Goal: Task Accomplishment & Management: Complete application form

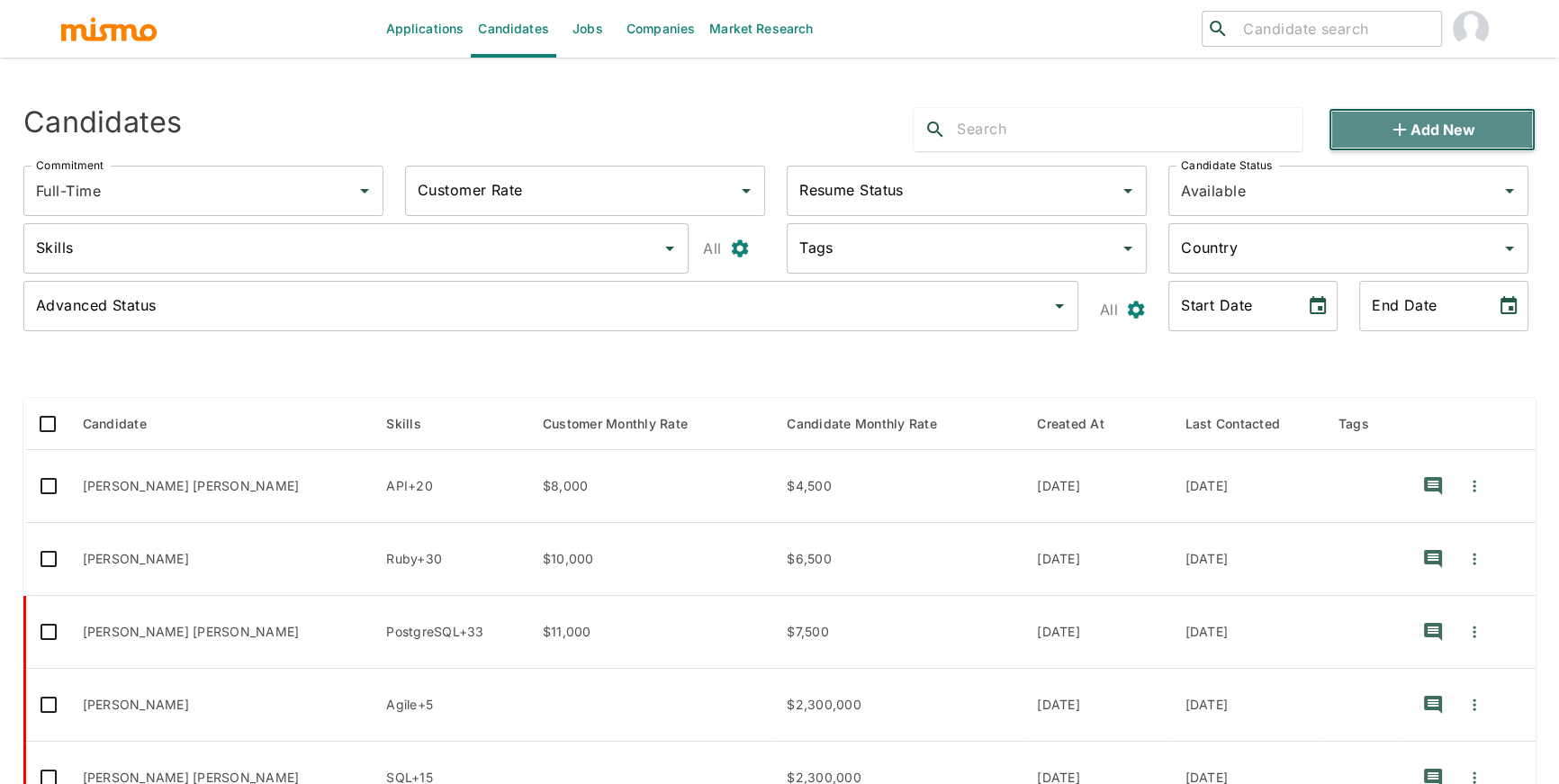
click at [1406, 126] on icon "button" at bounding box center [1400, 130] width 22 height 22
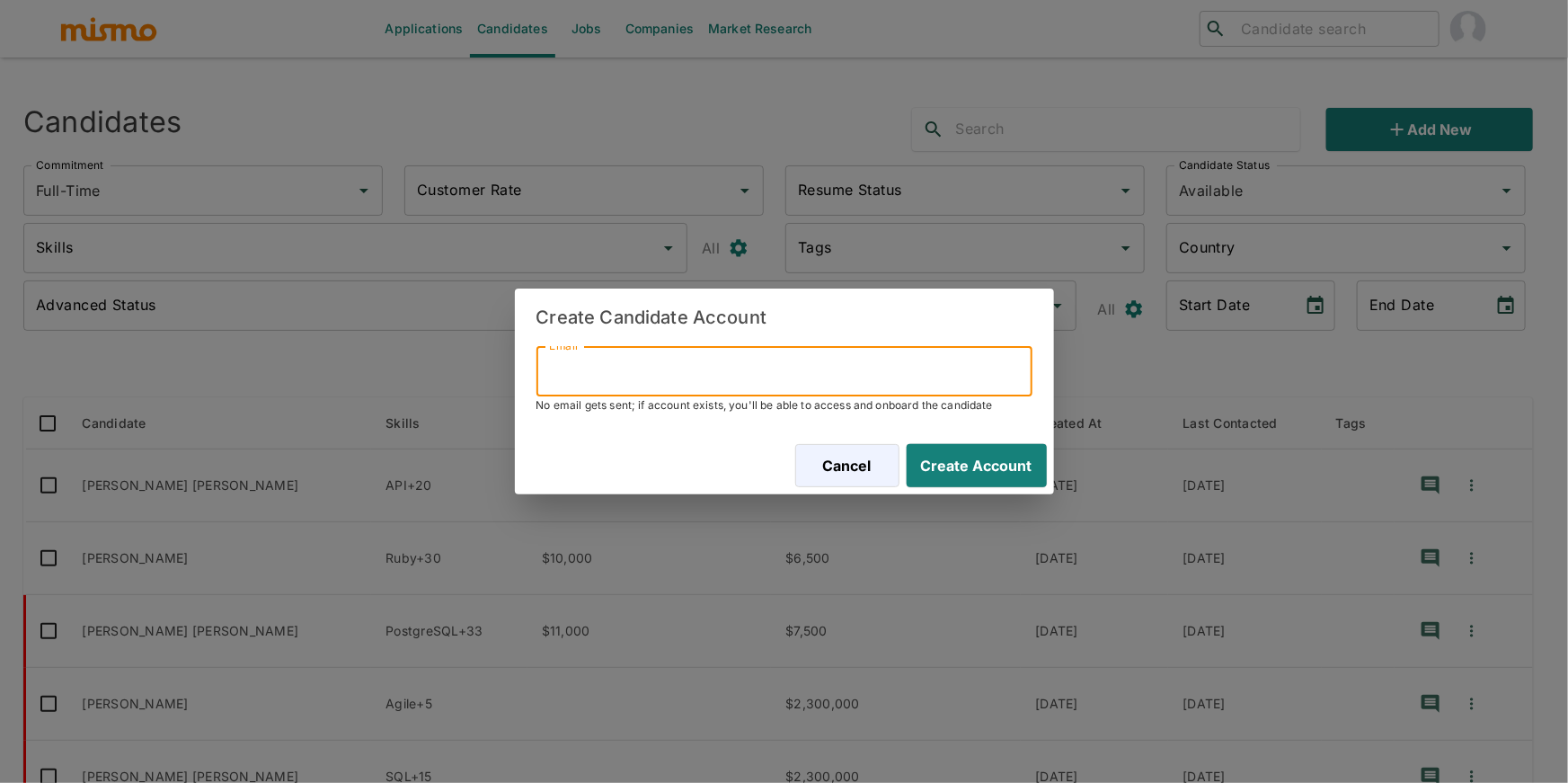
click at [862, 364] on input "Email" at bounding box center [784, 372] width 496 height 51
paste input "[EMAIL_ADDRESS][DOMAIN_NAME]"
type input "[EMAIL_ADDRESS][DOMAIN_NAME]"
click at [1003, 472] on button "Create Account" at bounding box center [973, 465] width 147 height 43
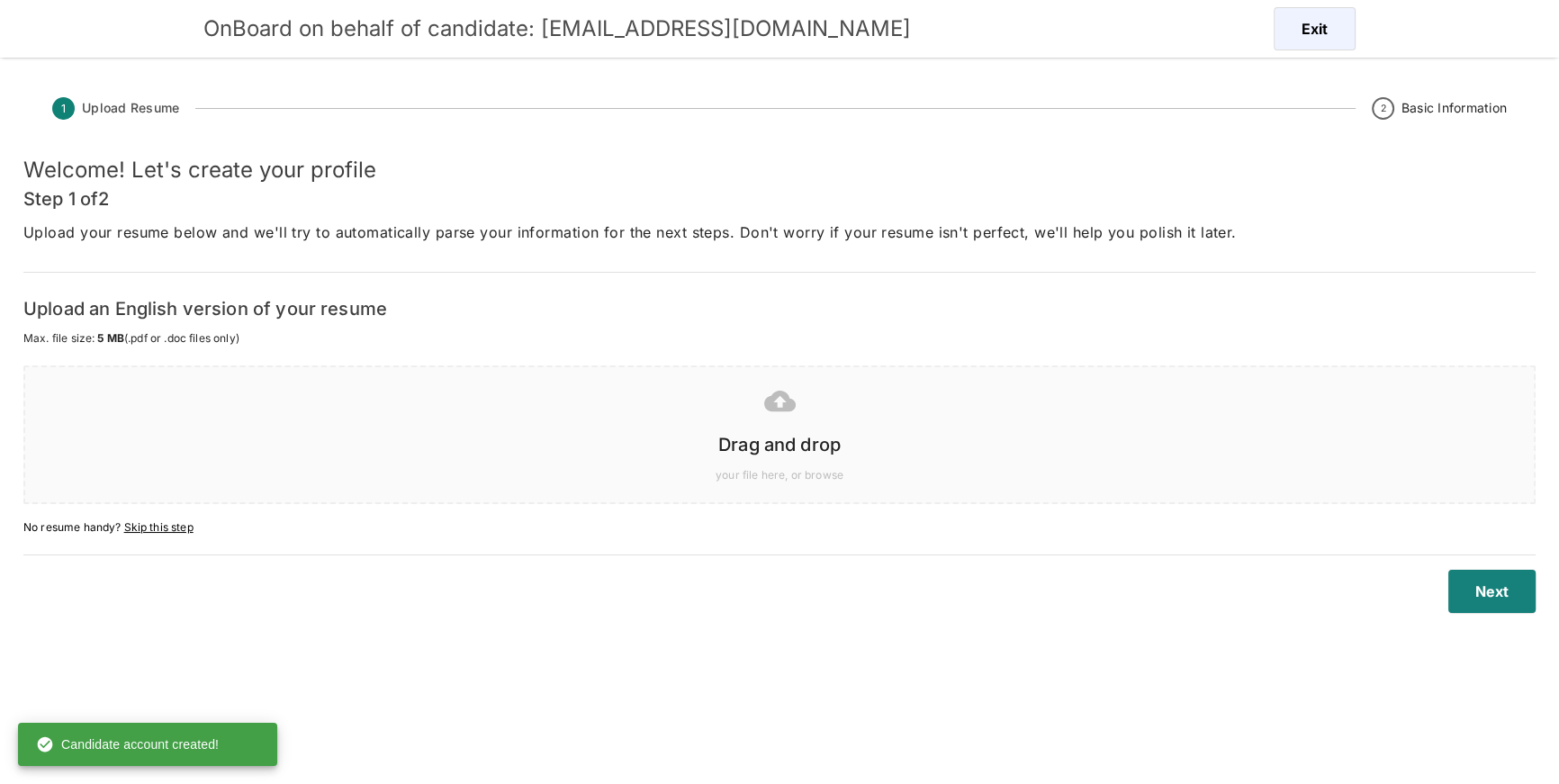
click at [1127, 455] on h6 "Drag and drop" at bounding box center [780, 444] width 1473 height 29
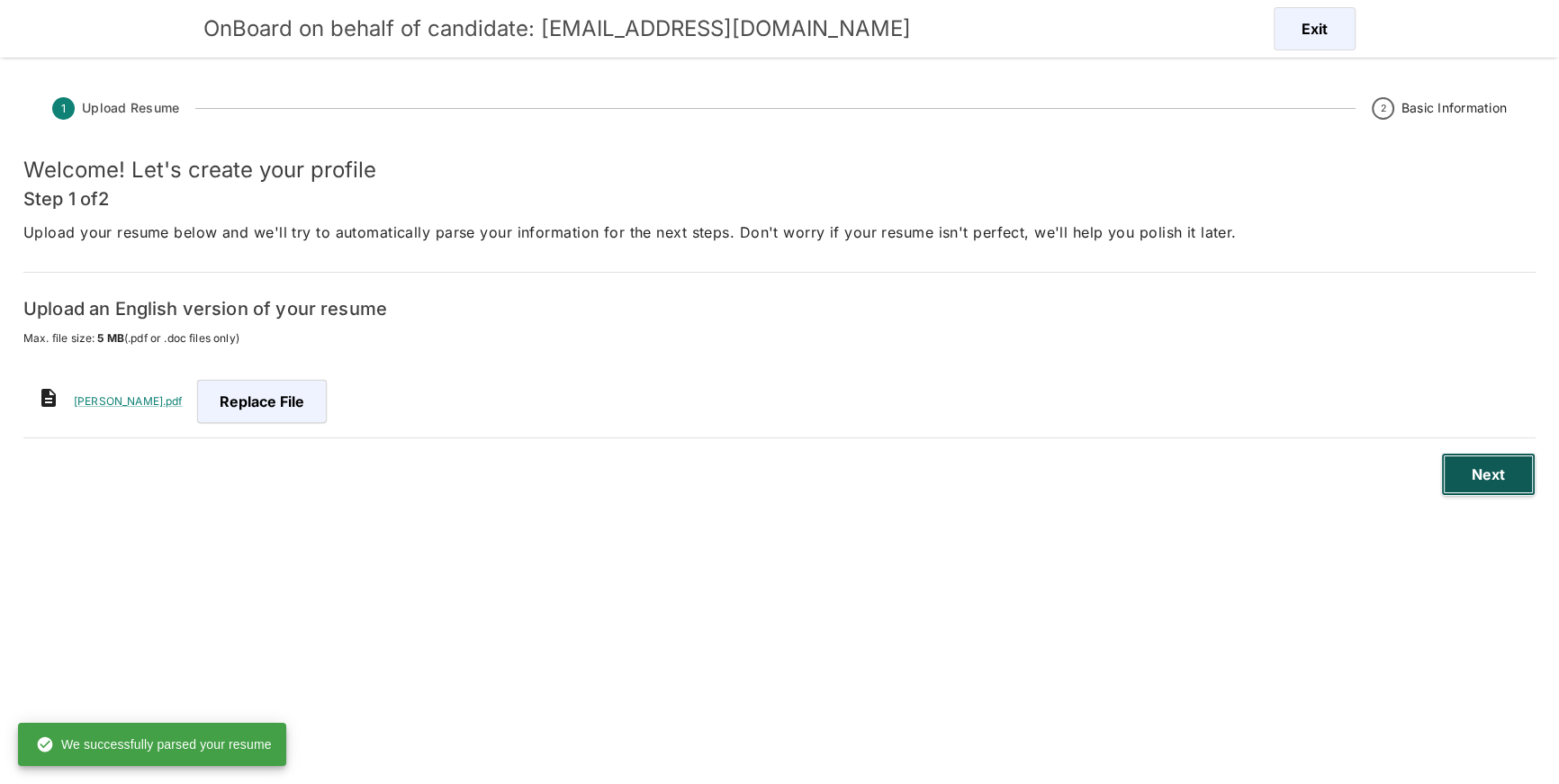
click at [1479, 471] on button "Next" at bounding box center [1489, 474] width 95 height 43
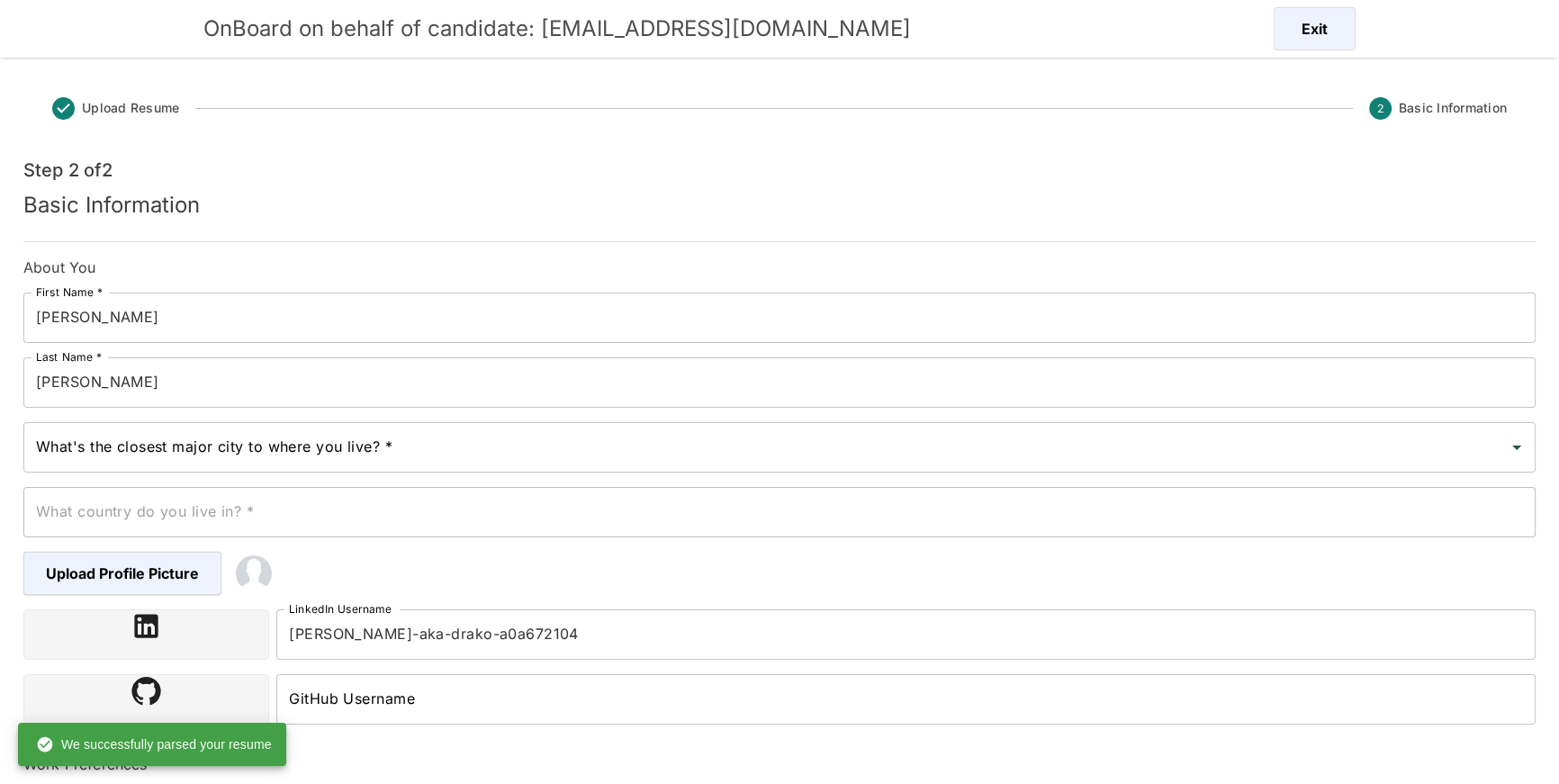
click at [32, 387] on input "Alfaro" at bounding box center [780, 383] width 1513 height 51
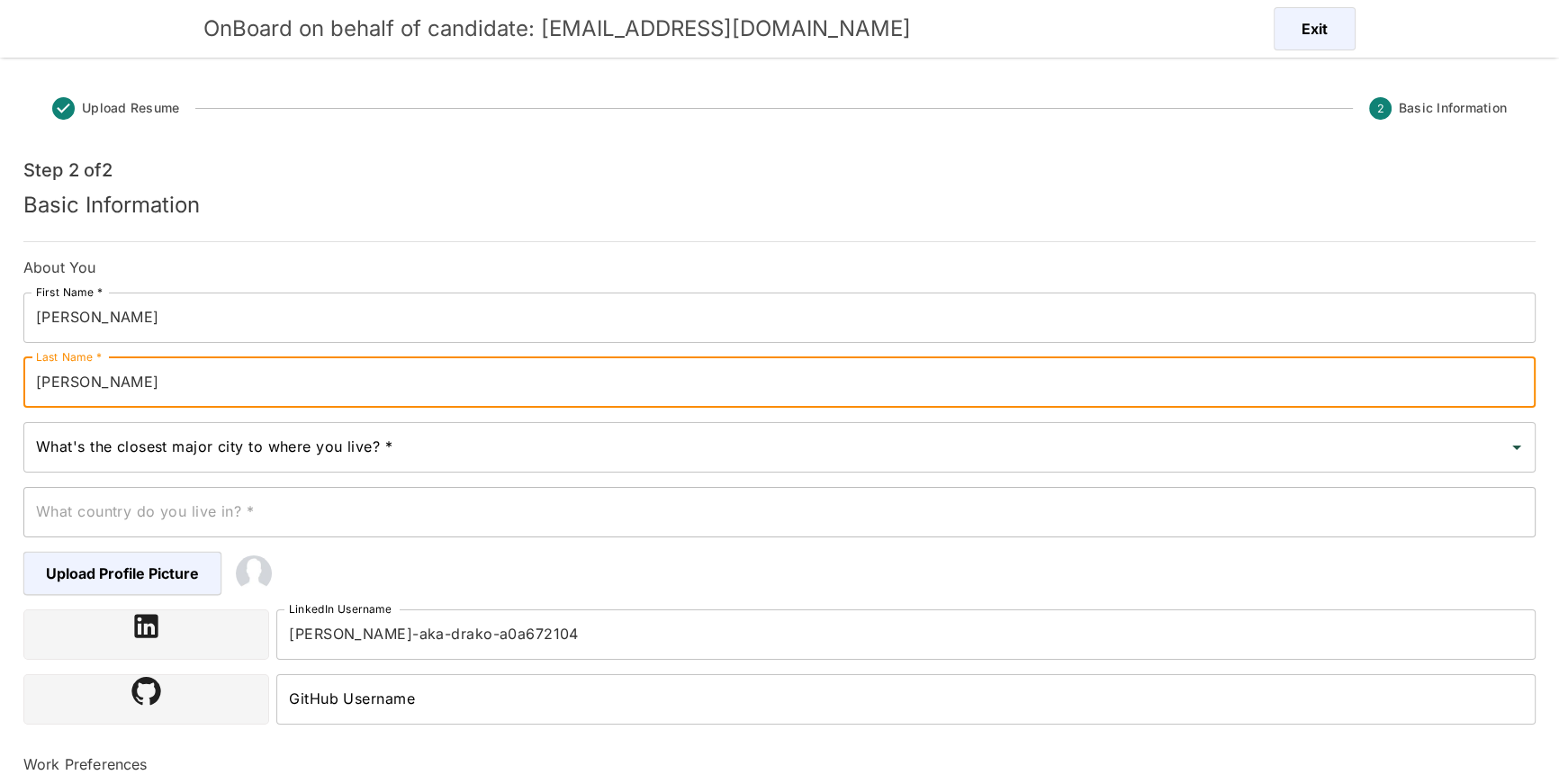
type input "[PERSON_NAME]"
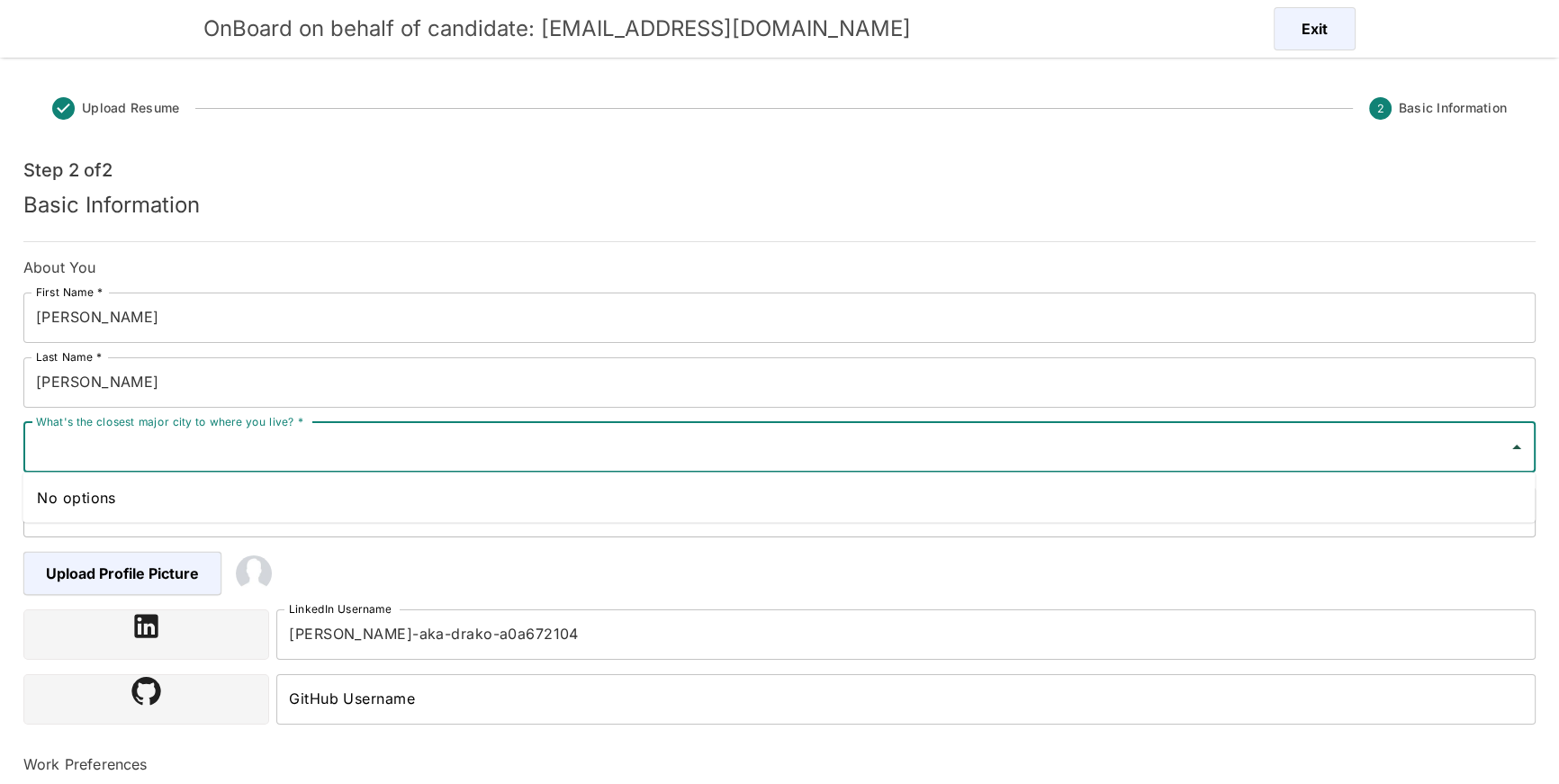
click at [98, 442] on input "What's the closest major city to where you live? *" at bounding box center [766, 447] width 1470 height 34
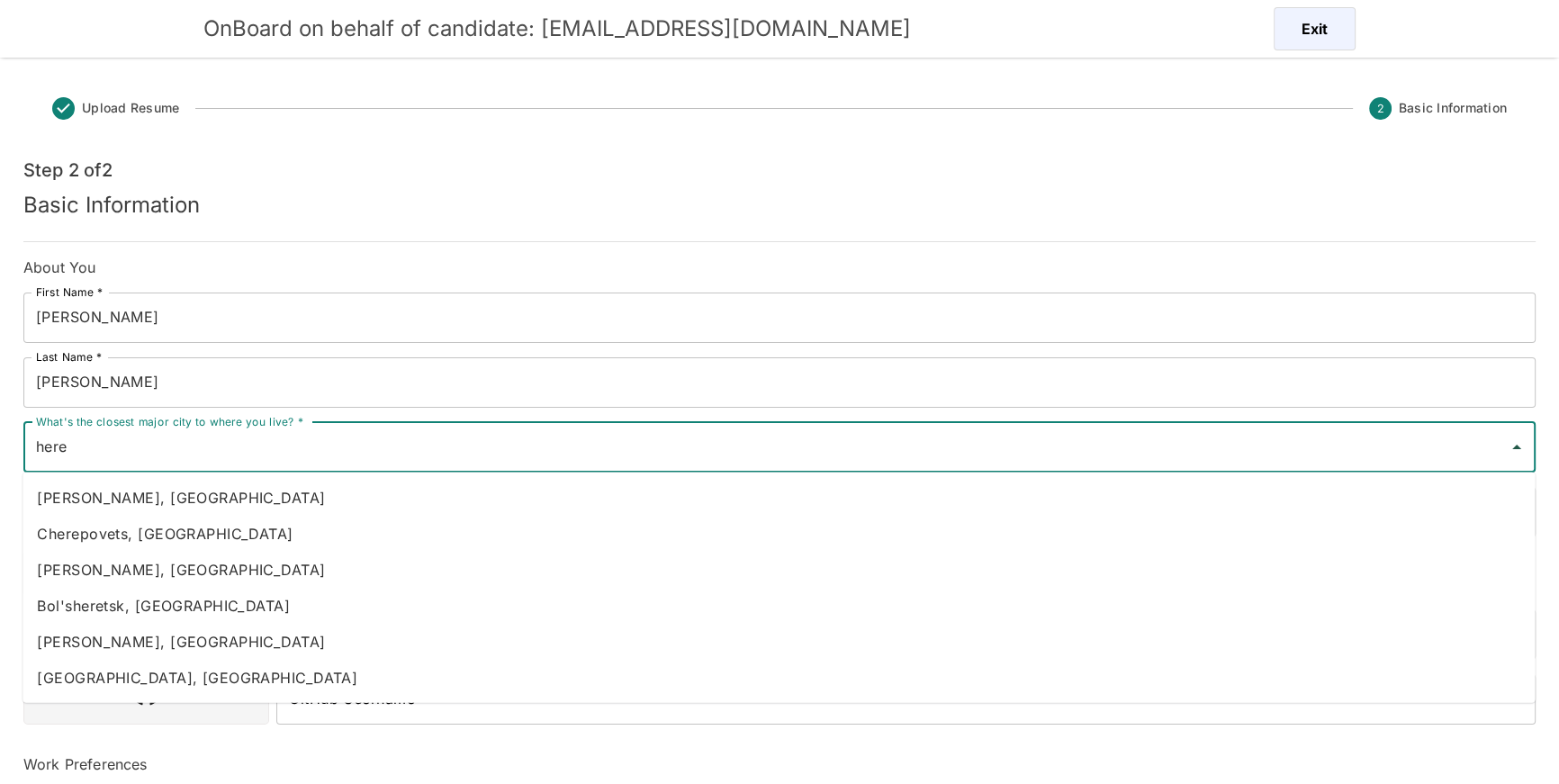
click at [118, 495] on li "[PERSON_NAME], [GEOGRAPHIC_DATA]" at bounding box center [779, 498] width 1513 height 36
type input "[PERSON_NAME], [GEOGRAPHIC_DATA]"
type input "[GEOGRAPHIC_DATA]"
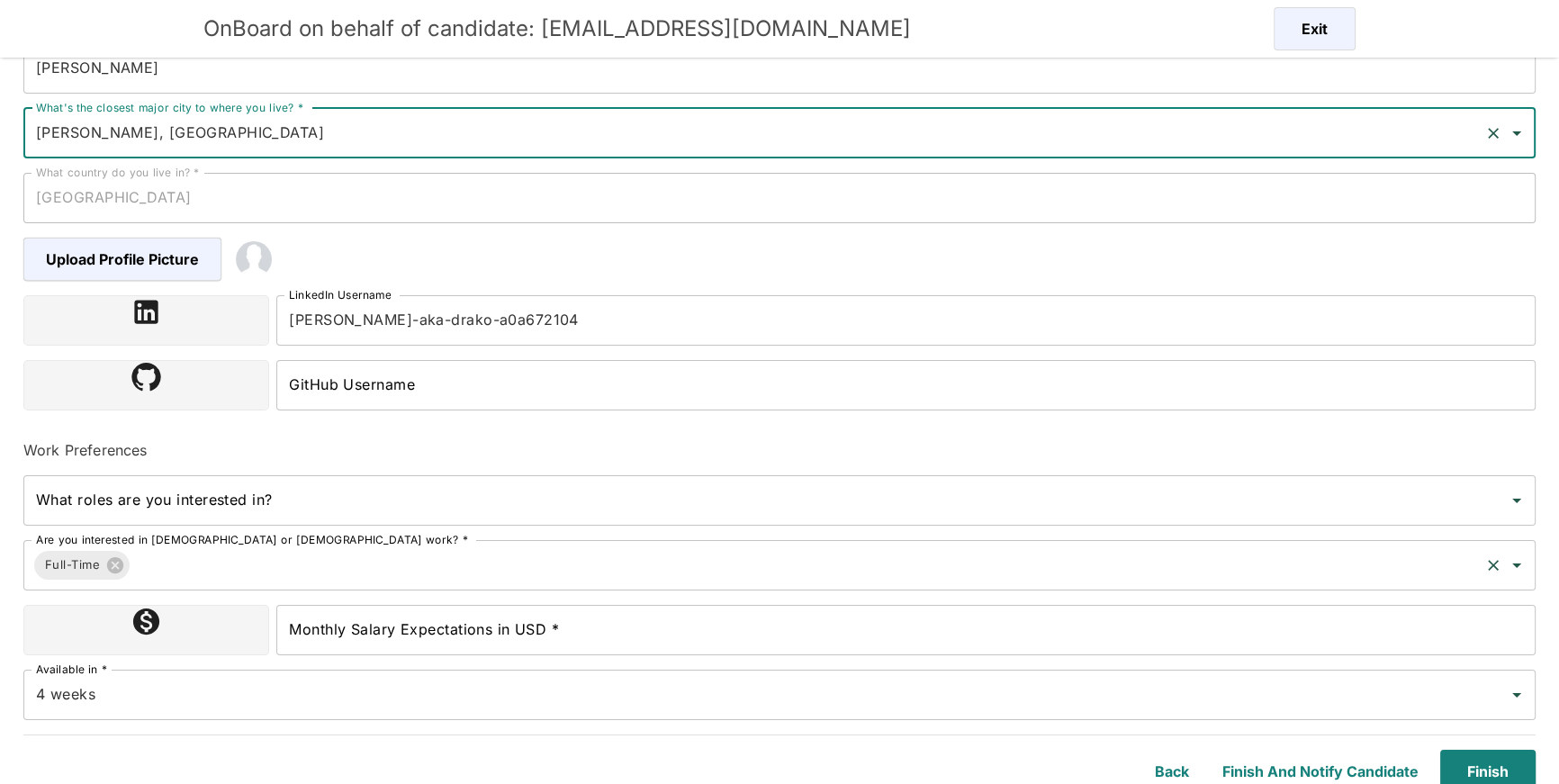
scroll to position [322, 0]
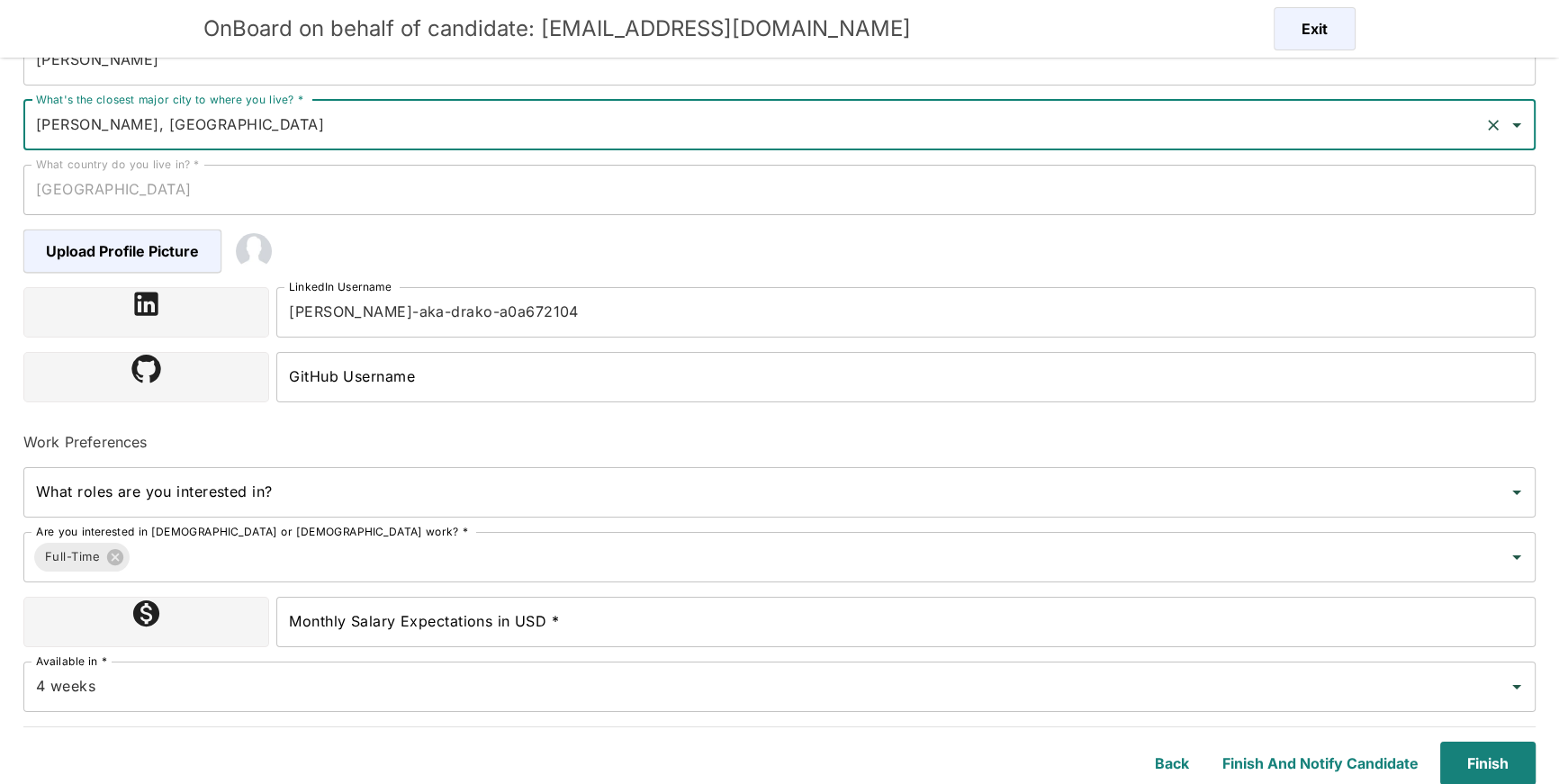
type input "[PERSON_NAME], [GEOGRAPHIC_DATA]"
click at [505, 611] on input "Monthly Salary Expectations in USD *" at bounding box center [906, 622] width 1259 height 51
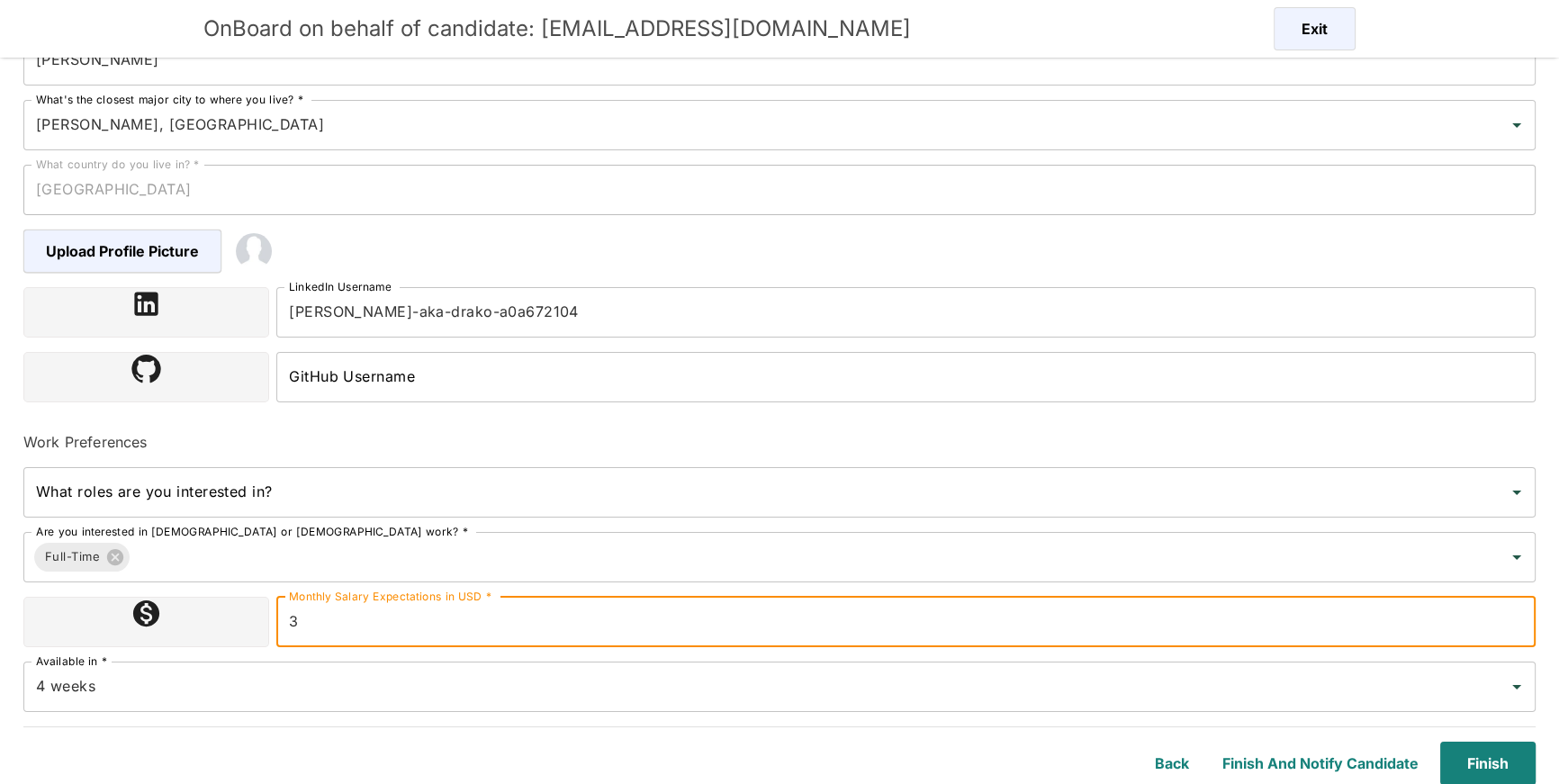
type input "3000000"
click at [457, 662] on div "4 weeks Available in *" at bounding box center [780, 687] width 1513 height 51
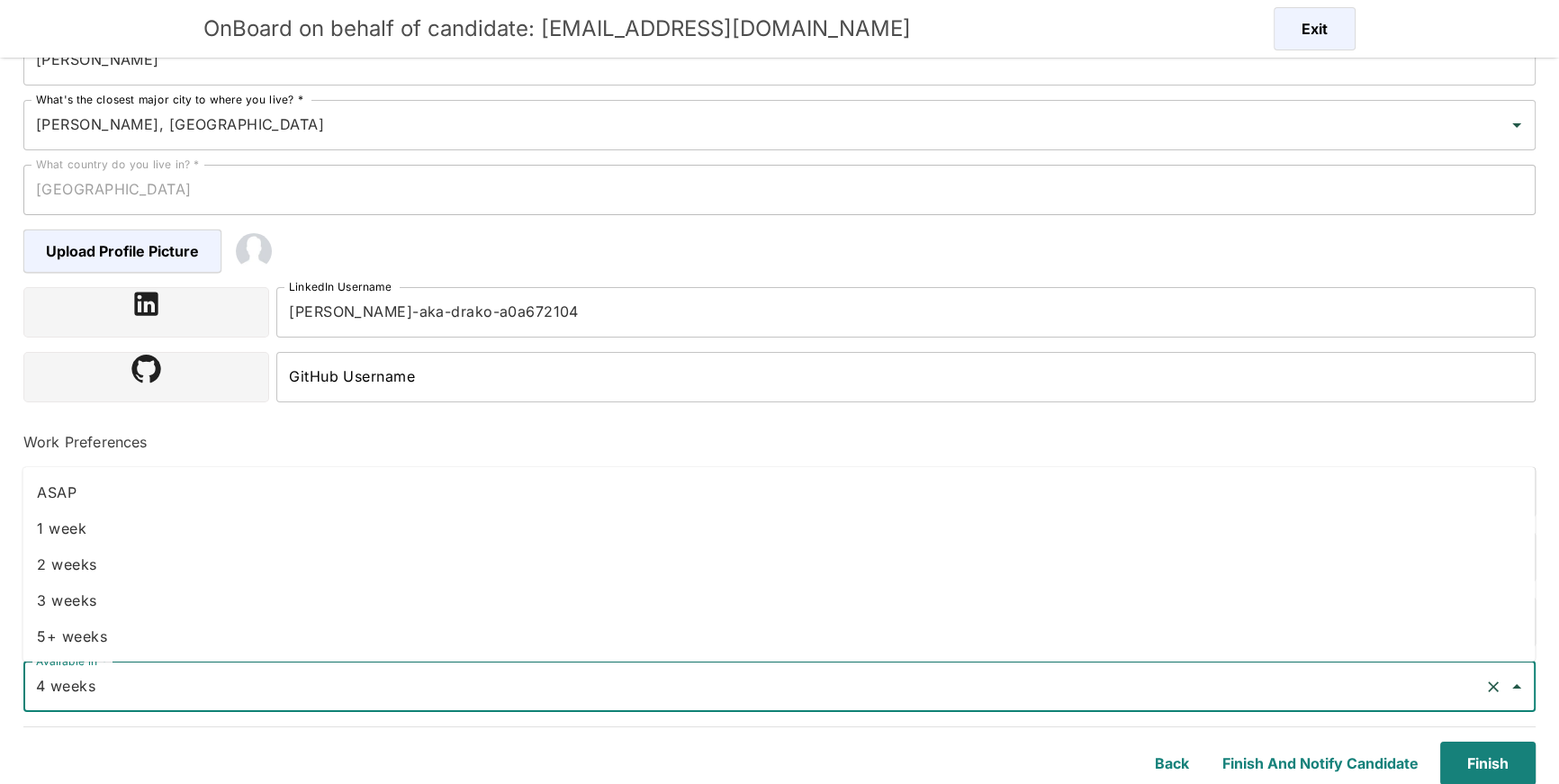
drag, startPoint x: 235, startPoint y: 595, endPoint x: 268, endPoint y: 601, distance: 33.5
click at [236, 595] on li "3 weeks" at bounding box center [779, 601] width 1513 height 36
type input "3 weeks"
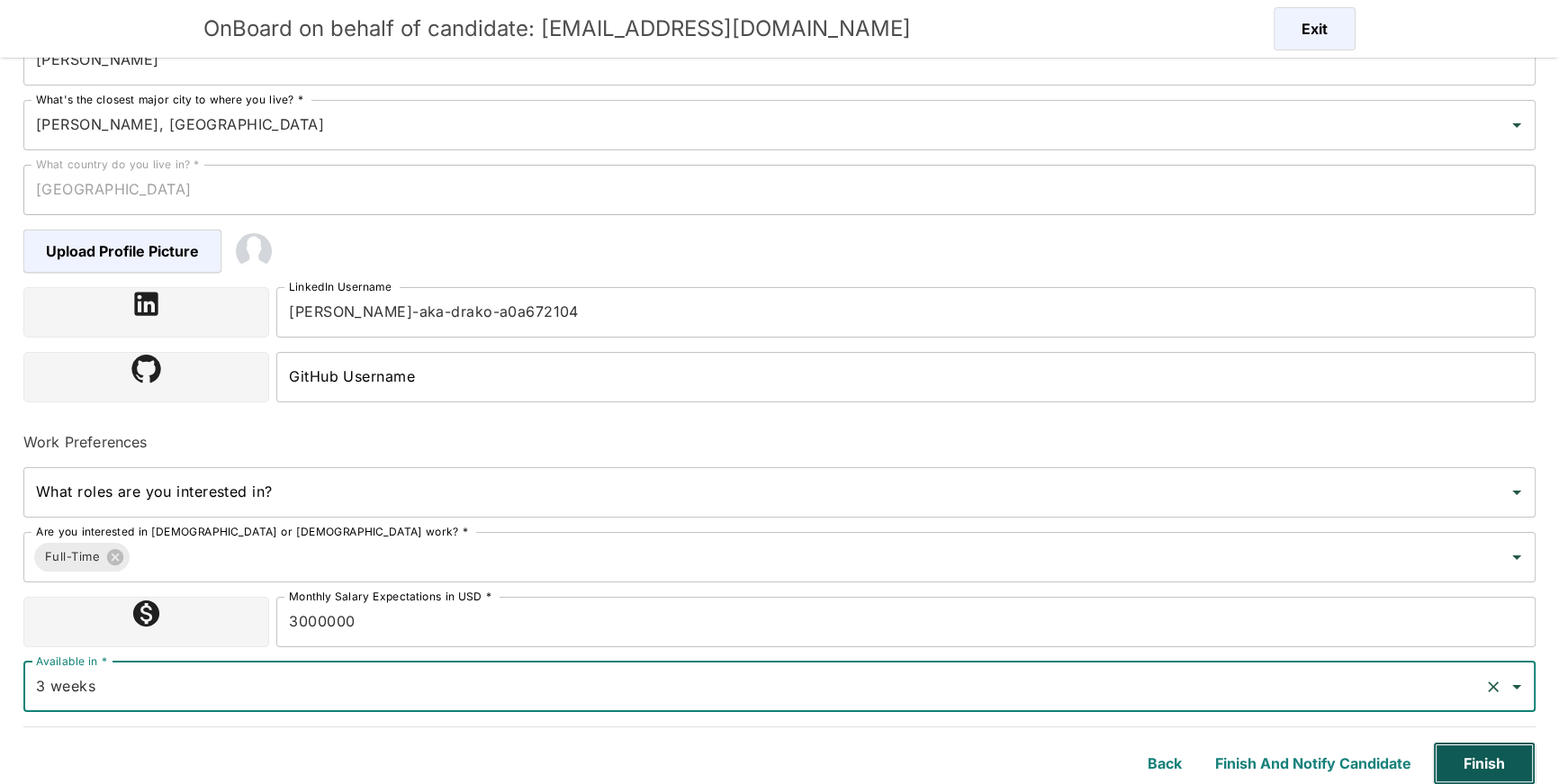
click at [1519, 783] on button "Finish" at bounding box center [1485, 763] width 103 height 43
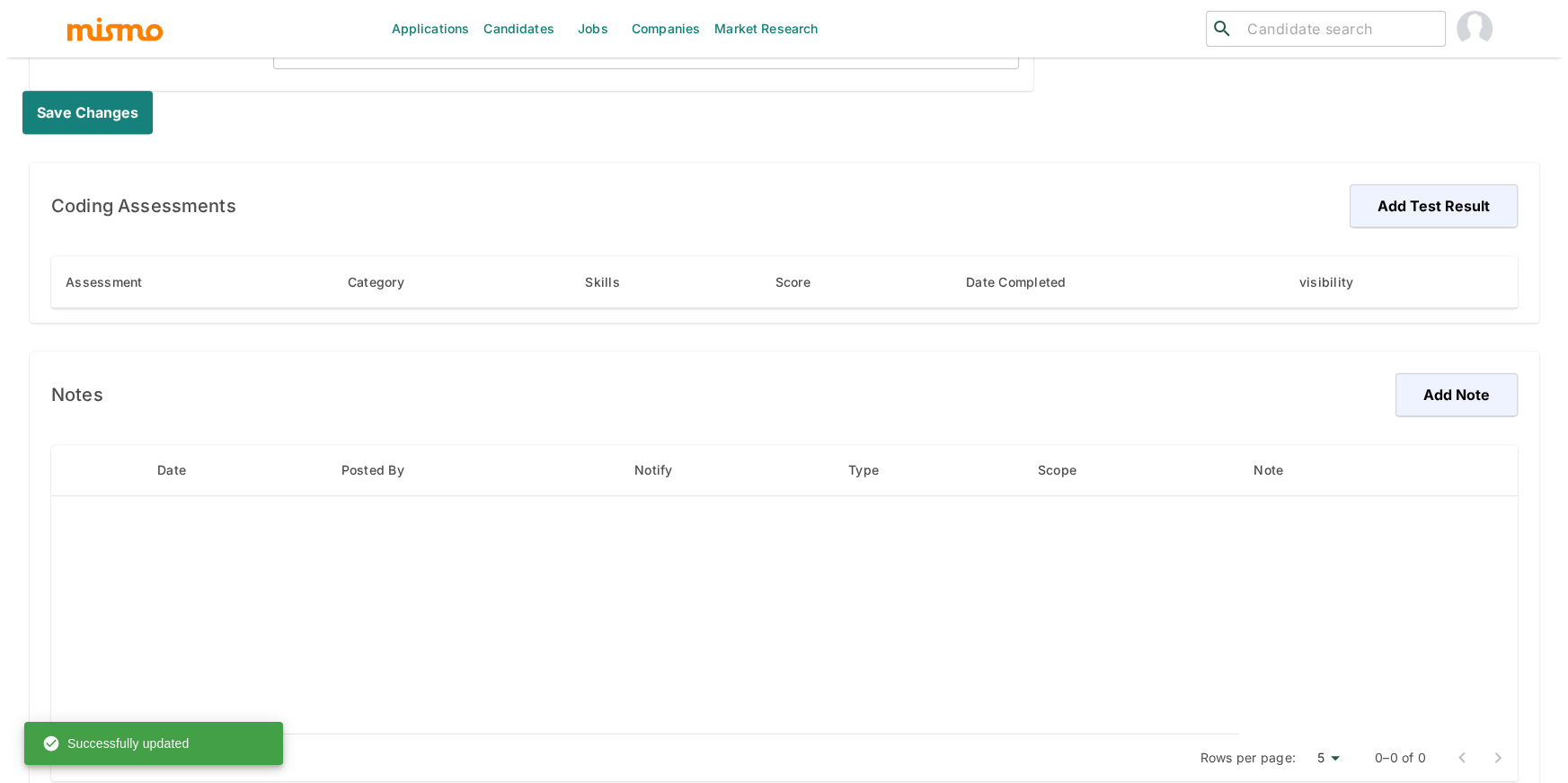
scroll to position [983, 0]
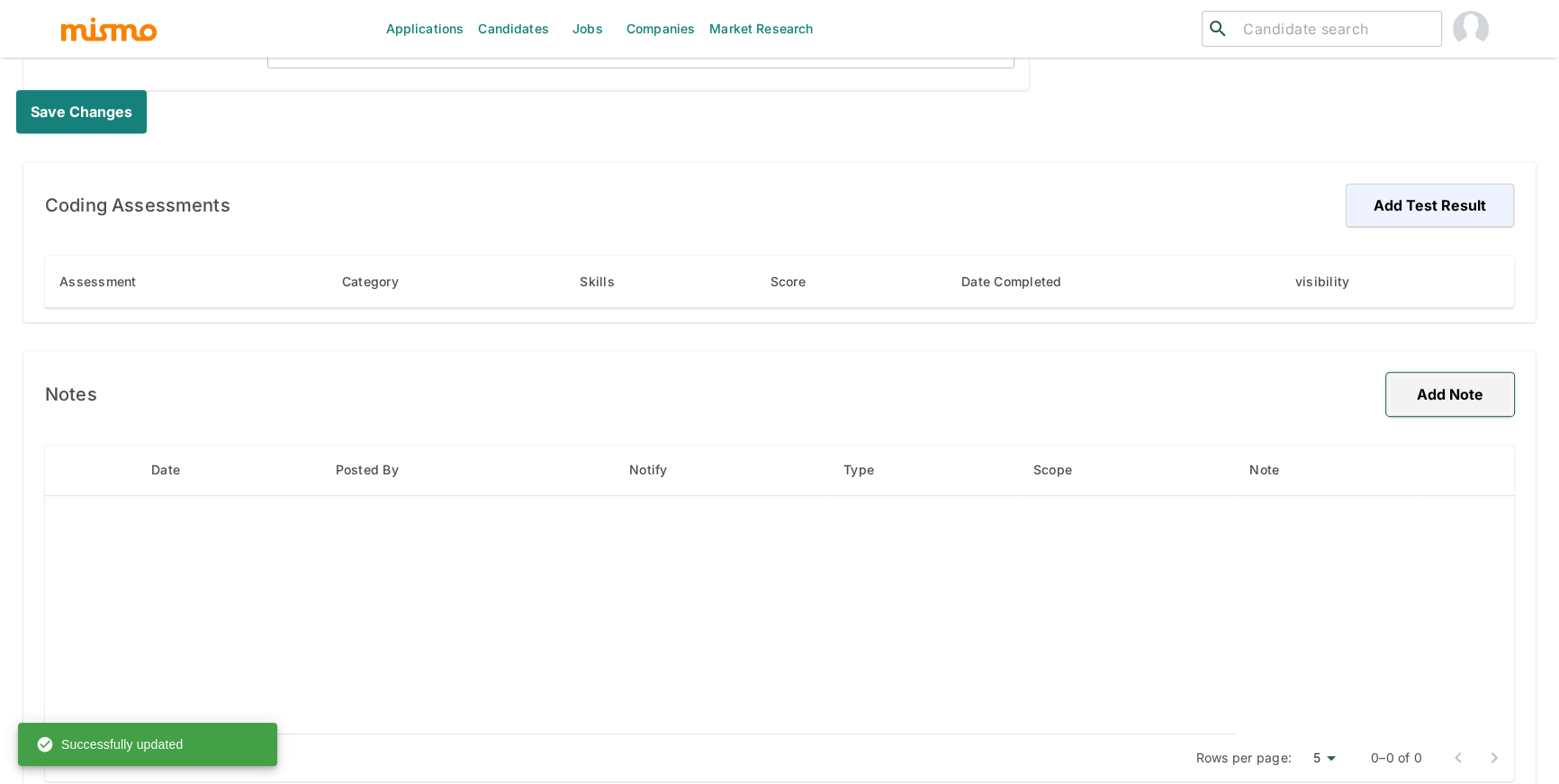
click at [1438, 393] on button "Add Note" at bounding box center [1451, 395] width 128 height 43
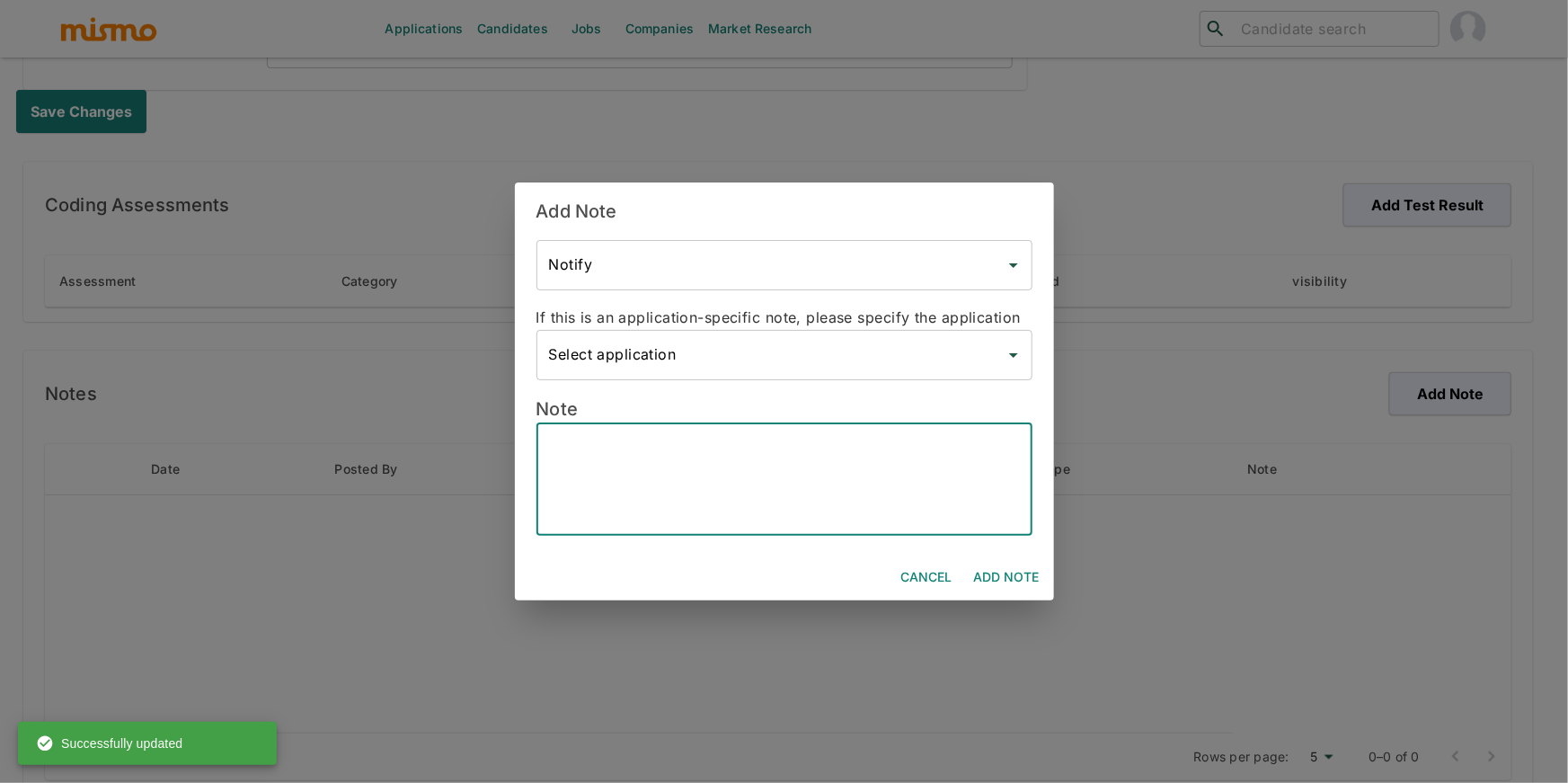
click at [859, 492] on textarea at bounding box center [784, 479] width 471 height 83
paste textarea "Candidate’s Name - David Zamora Alfaro Hybrid - Yes Bachelor’s Degree - BSC in …"
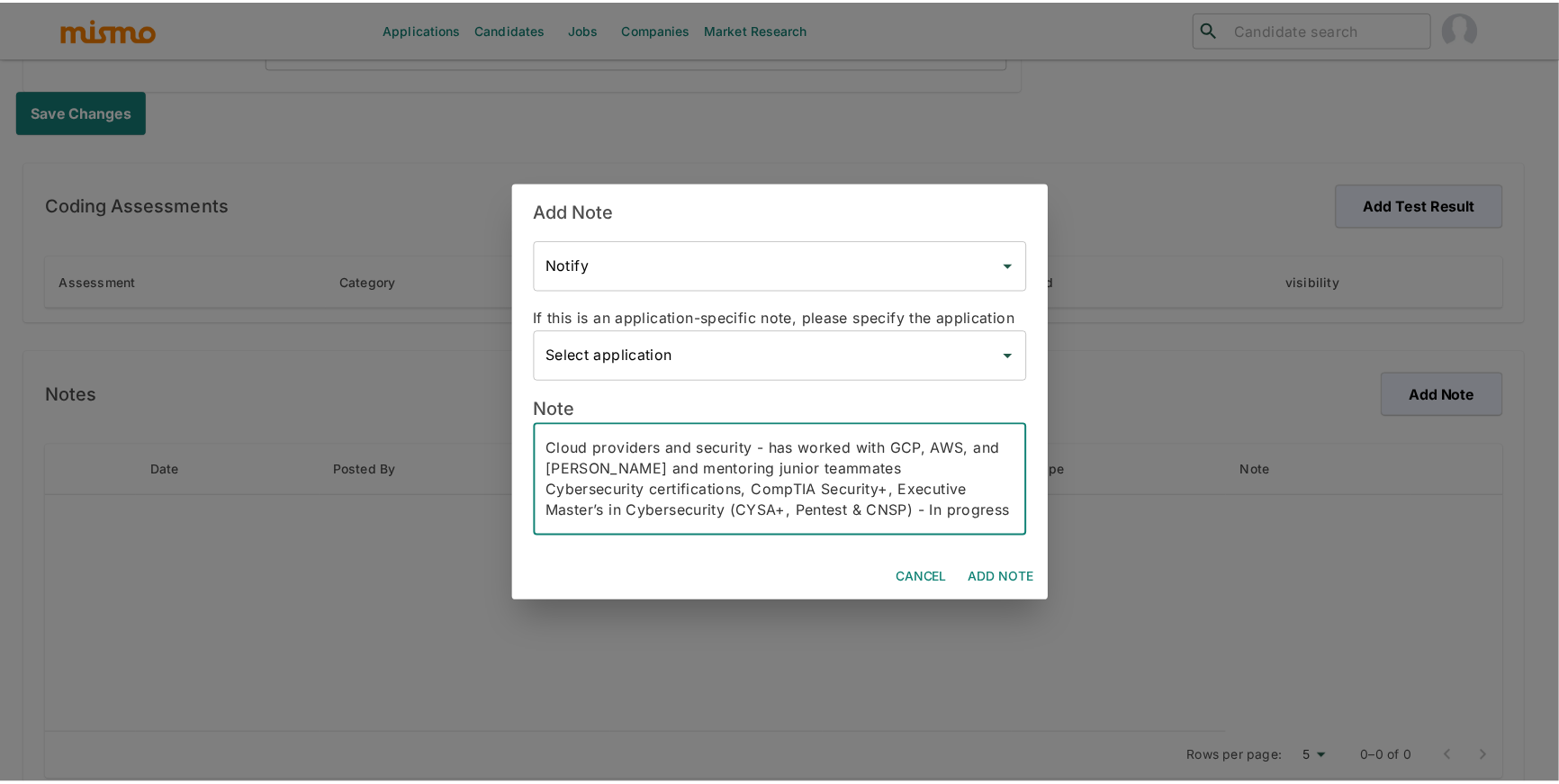
scroll to position [455, 0]
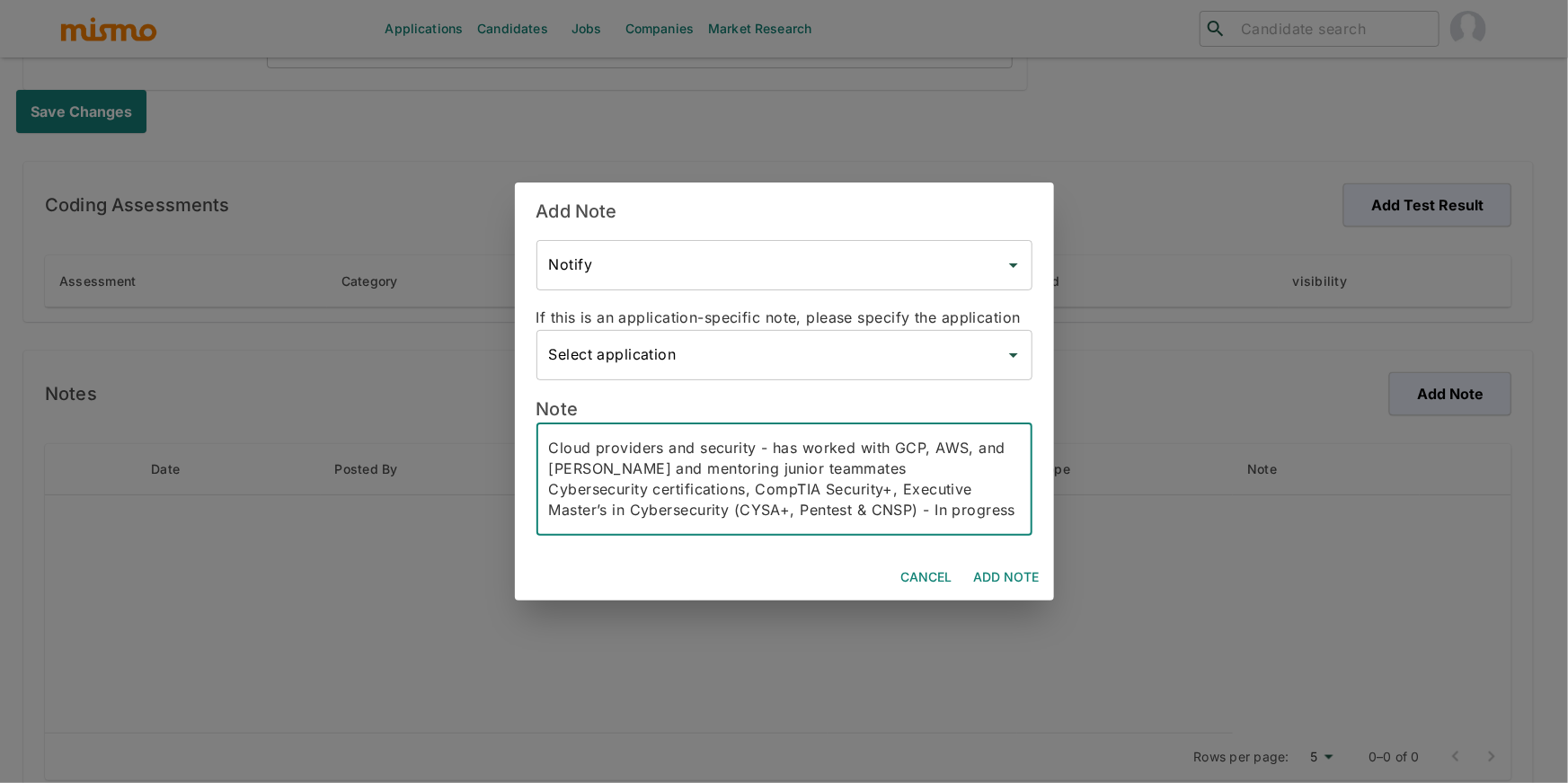
type textarea "Candidate’s Name - David Zamora Alfaro Hybrid - Yes Bachelor’s Degree - BSC in …"
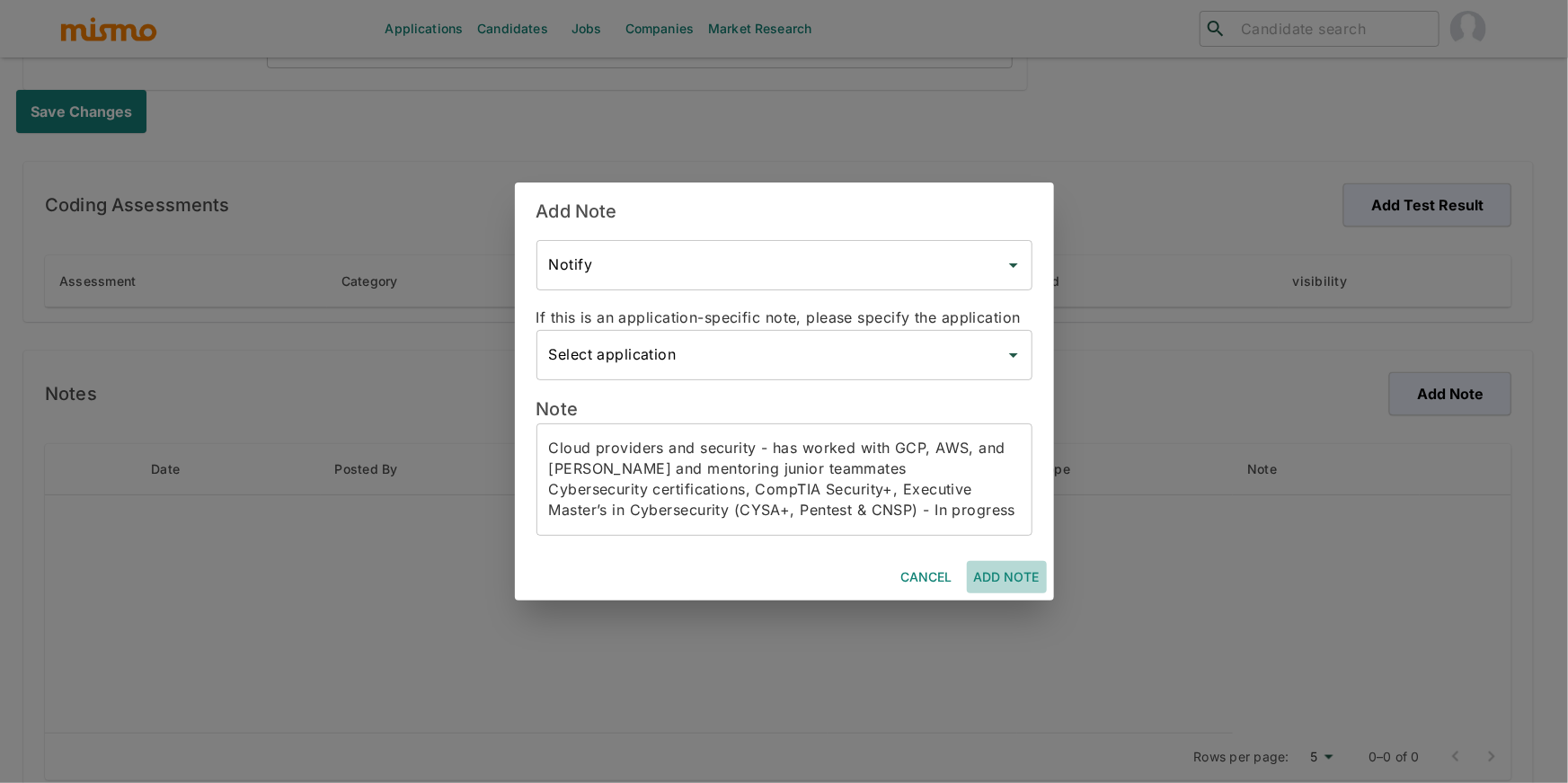
click at [981, 567] on button "Add Note" at bounding box center [1007, 577] width 80 height 33
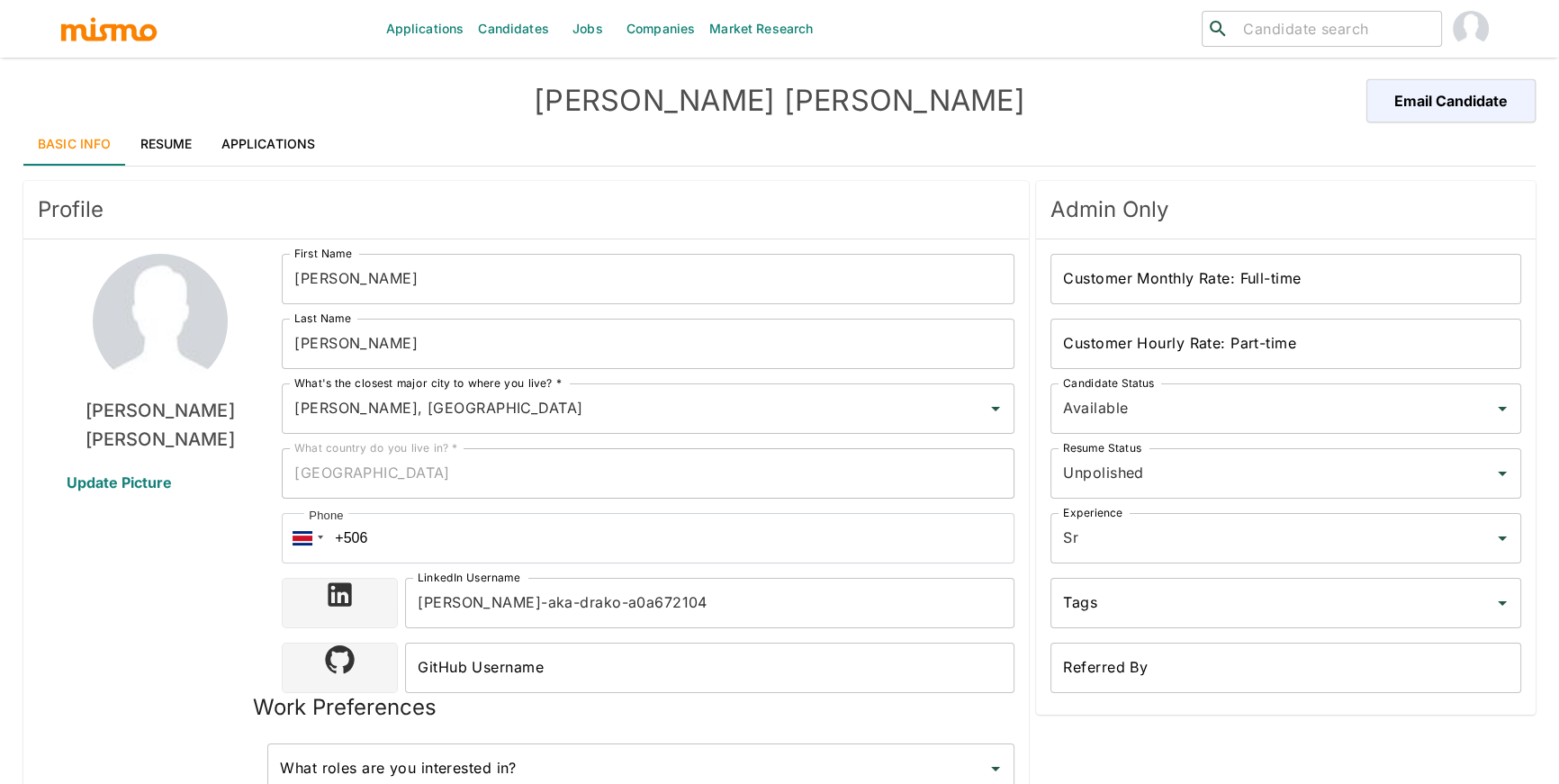
click at [264, 148] on link "Applications" at bounding box center [268, 145] width 124 height 43
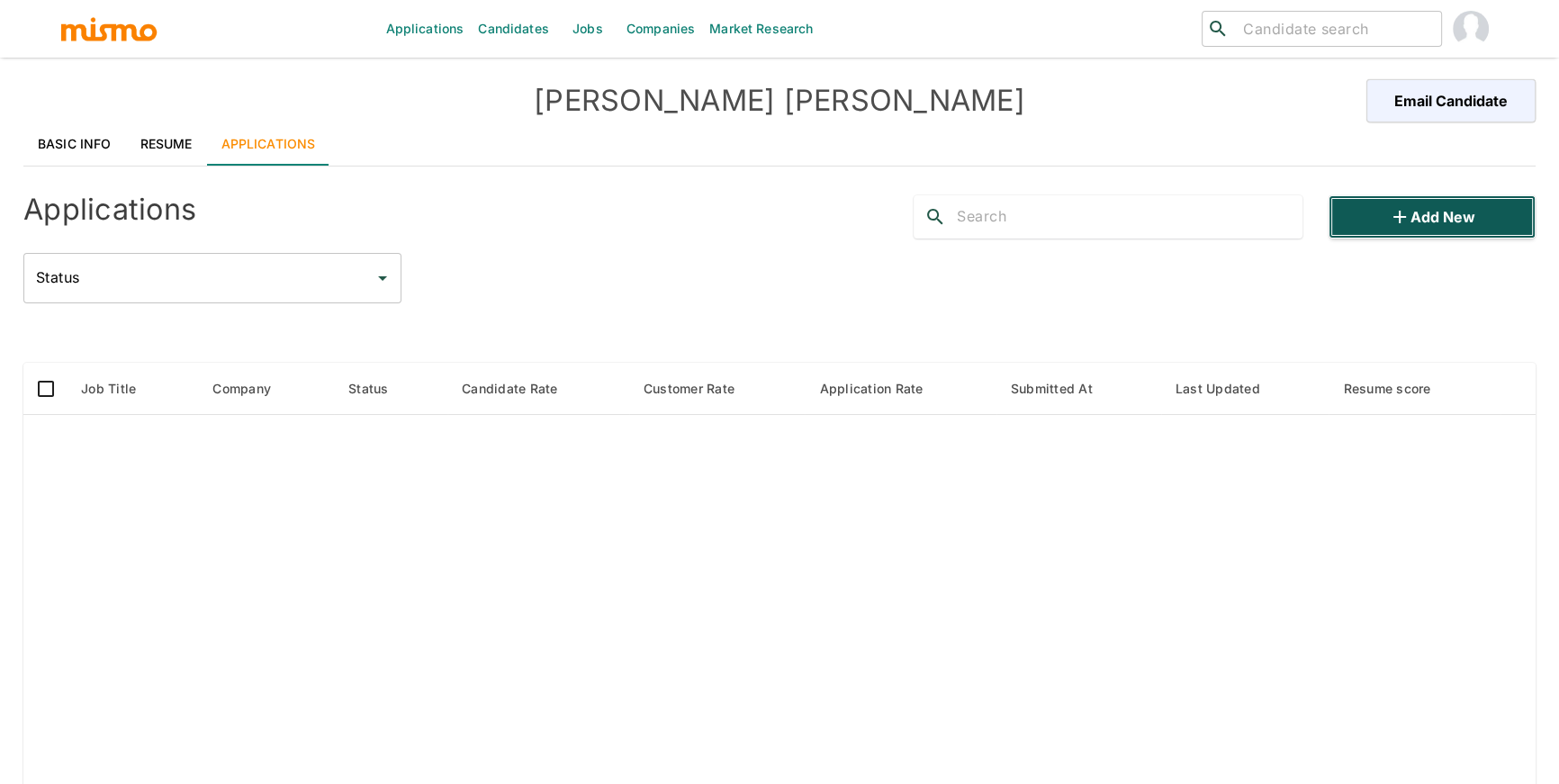
click at [1368, 206] on button "Add new" at bounding box center [1432, 217] width 207 height 43
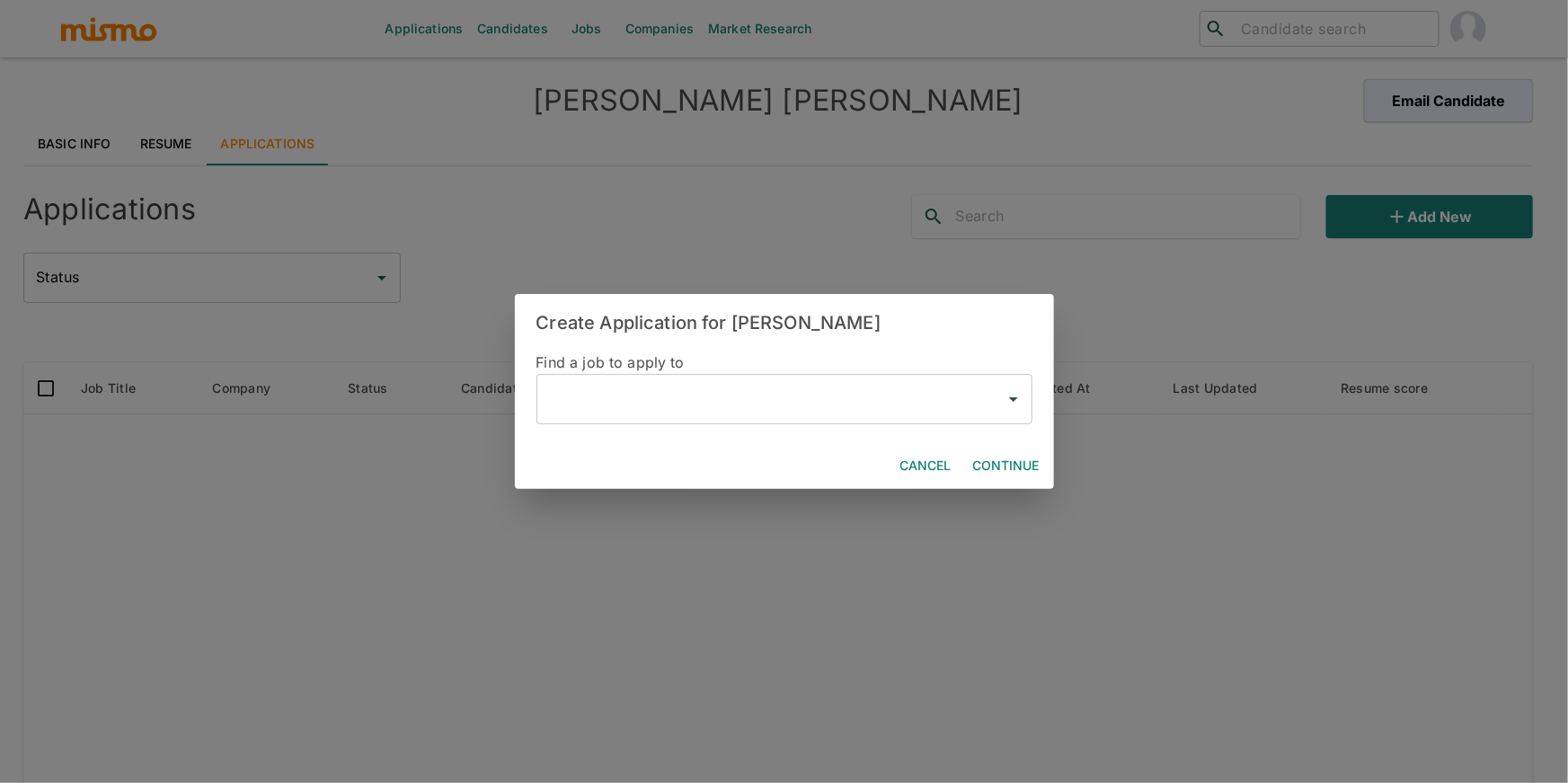
click at [788, 415] on input "text" at bounding box center [771, 400] width 453 height 34
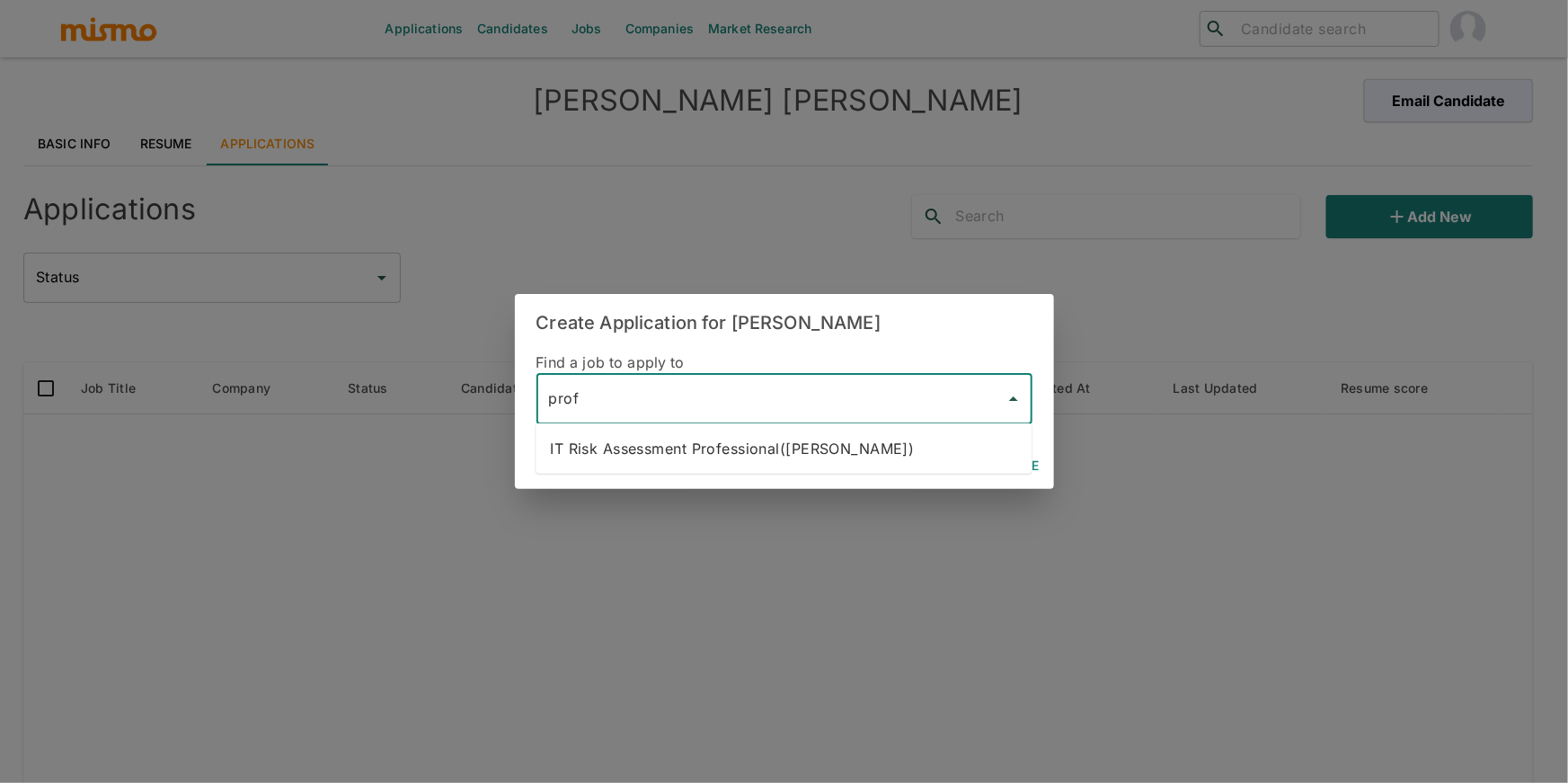
click at [755, 449] on li "IT Risk Assessment Professional([PERSON_NAME])" at bounding box center [784, 448] width 496 height 36
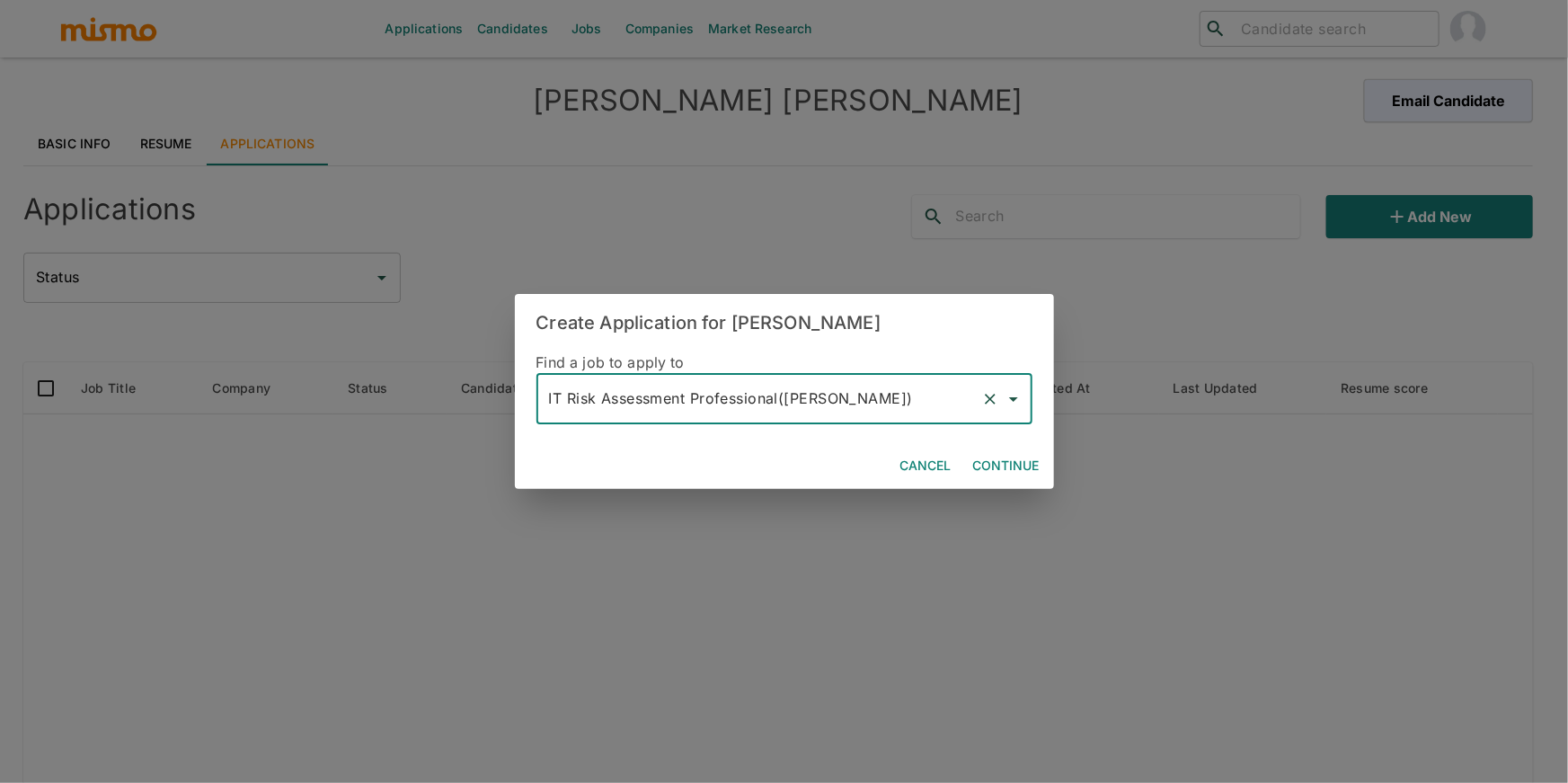
type input "IT Risk Assessment Professional([PERSON_NAME])"
click at [1020, 458] on button "Continue" at bounding box center [1007, 465] width 81 height 33
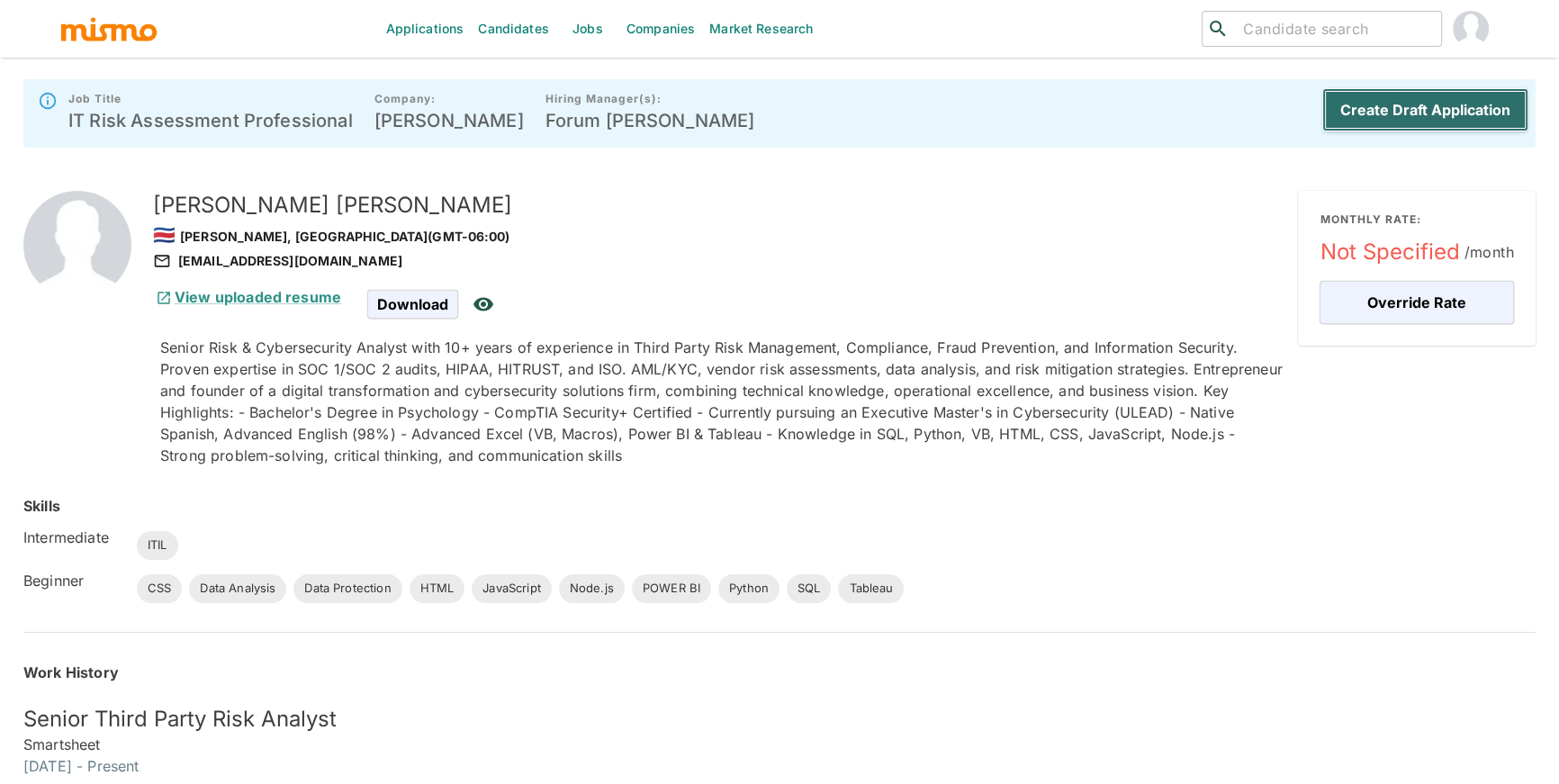
click at [1345, 111] on button "Create Draft Application" at bounding box center [1425, 110] width 206 height 43
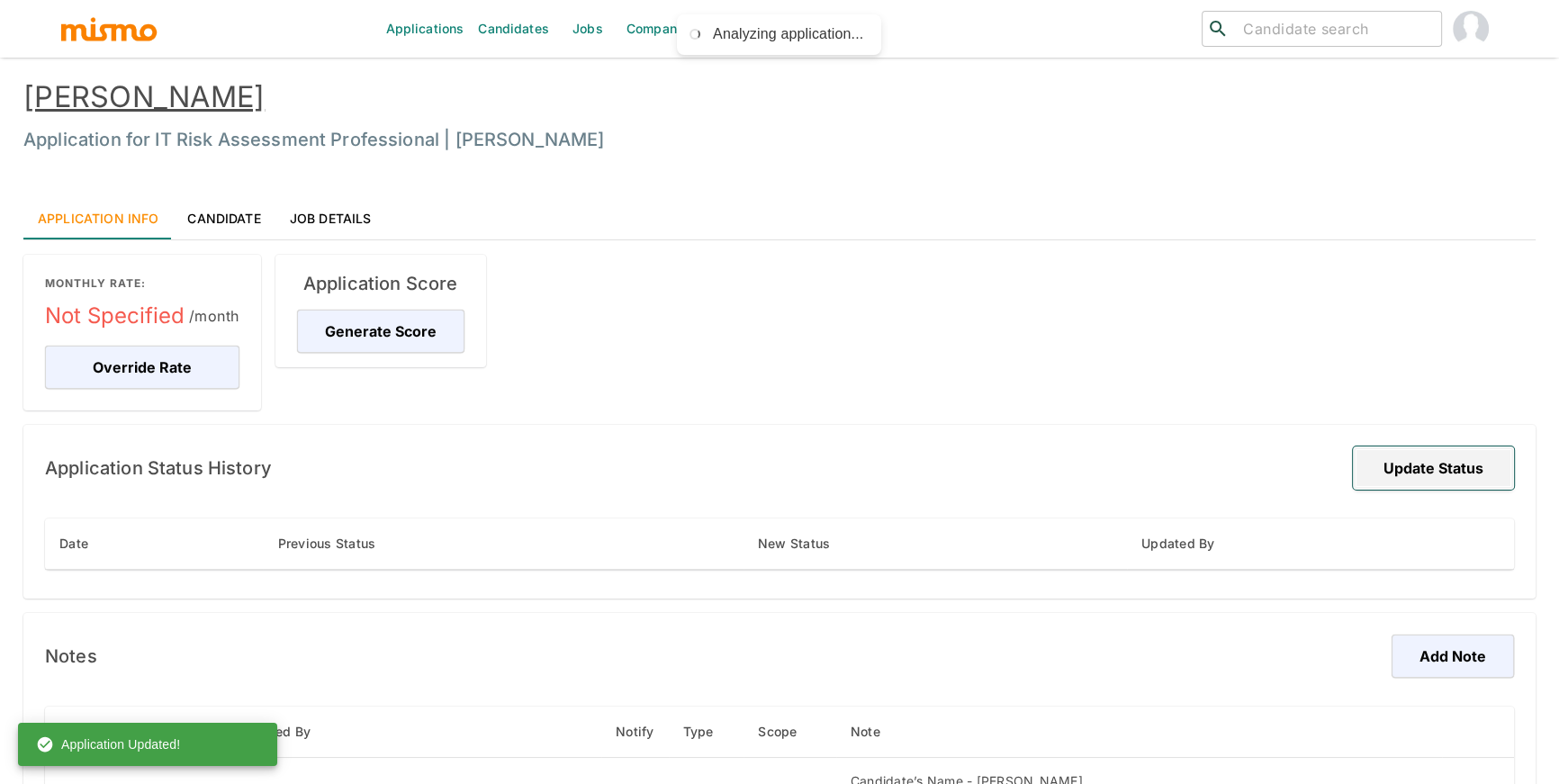
click at [1440, 473] on button "Update Status" at bounding box center [1433, 468] width 161 height 43
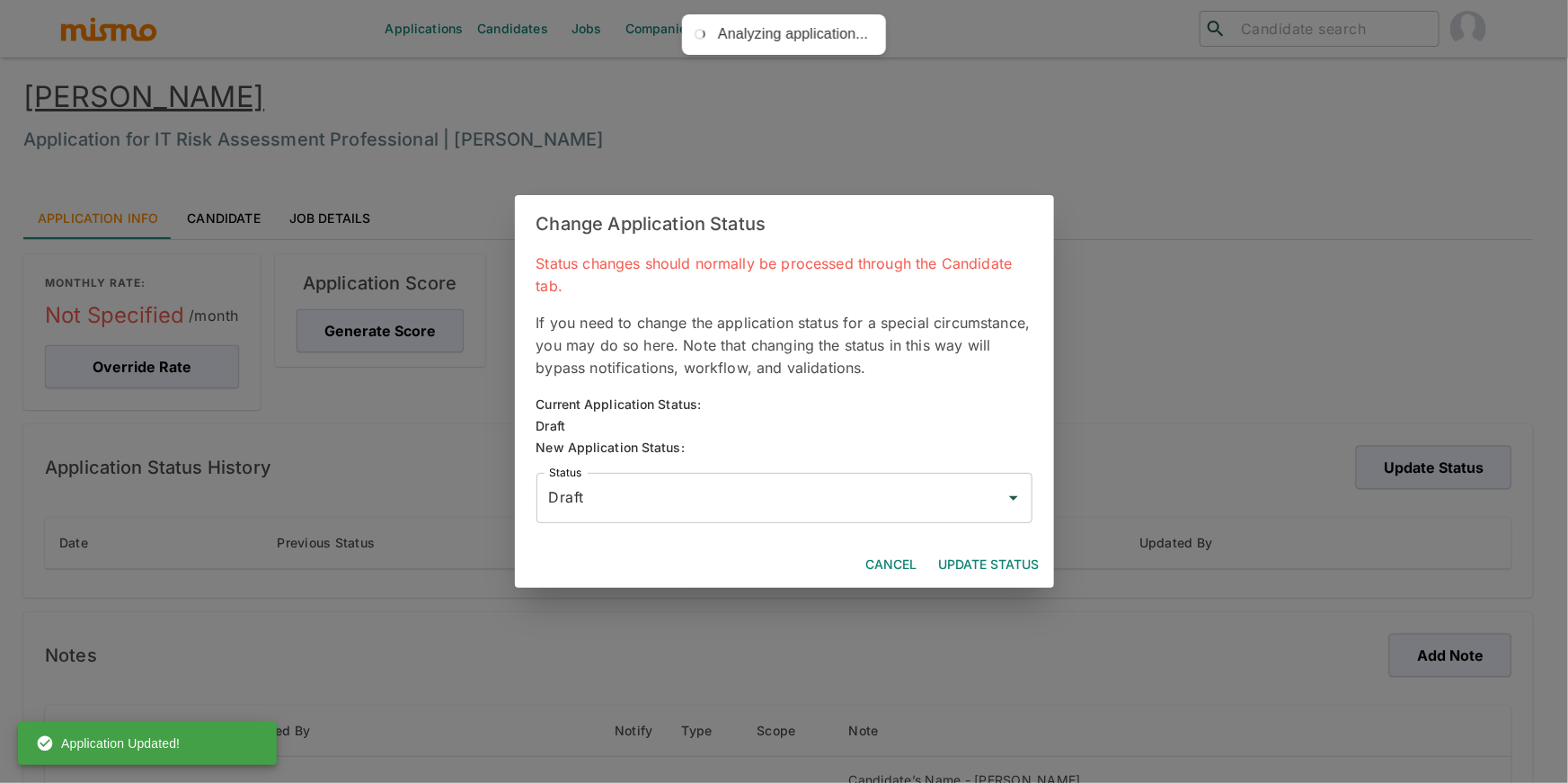
drag, startPoint x: 841, startPoint y: 482, endPoint x: 820, endPoint y: 479, distance: 21.2
click at [841, 482] on input "Draft" at bounding box center [771, 498] width 453 height 34
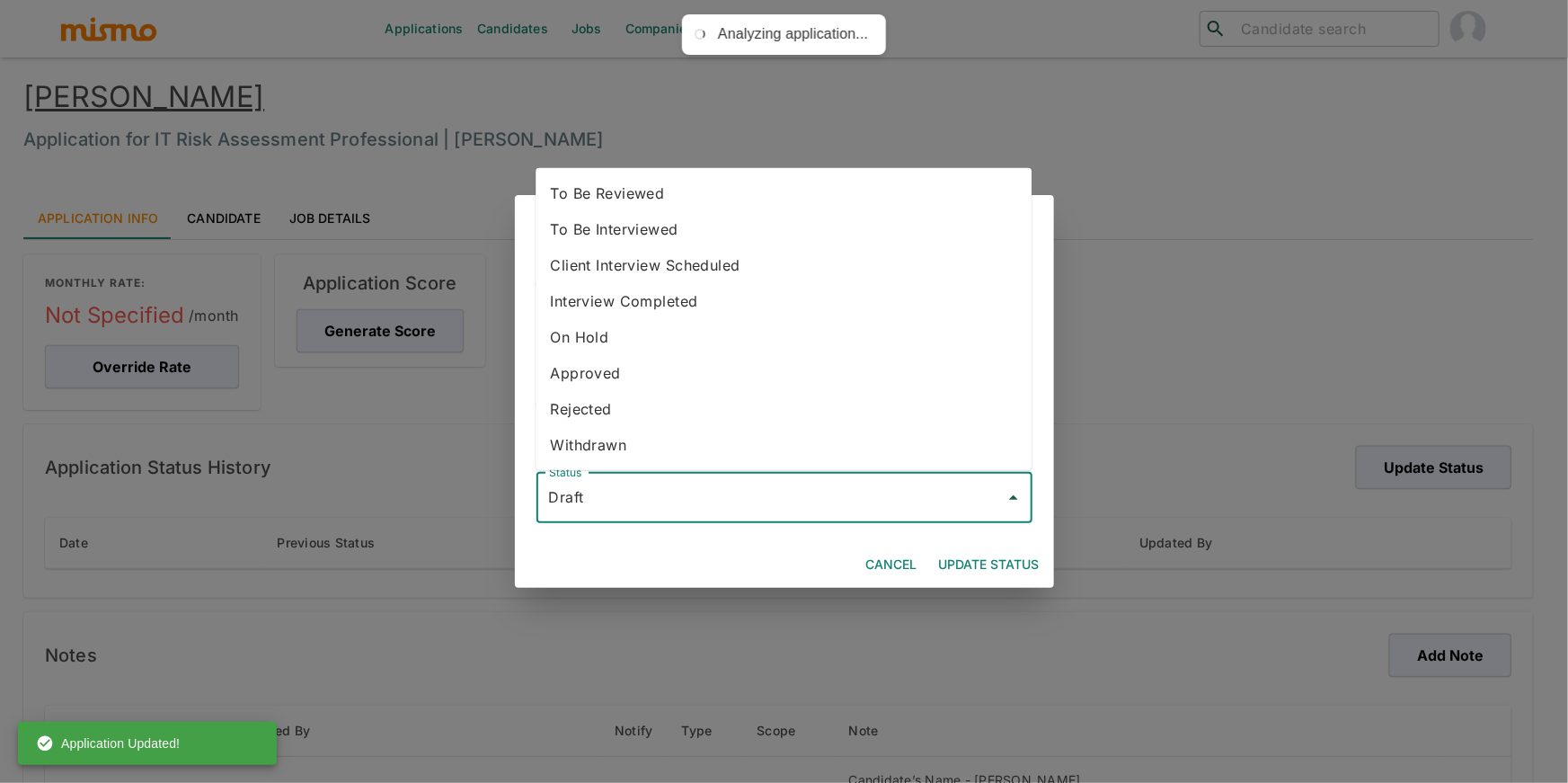
drag, startPoint x: 690, startPoint y: 189, endPoint x: 769, endPoint y: 324, distance: 156.4
click at [690, 189] on li "To Be Reviewed" at bounding box center [784, 193] width 496 height 36
type input "To Be Reviewed"
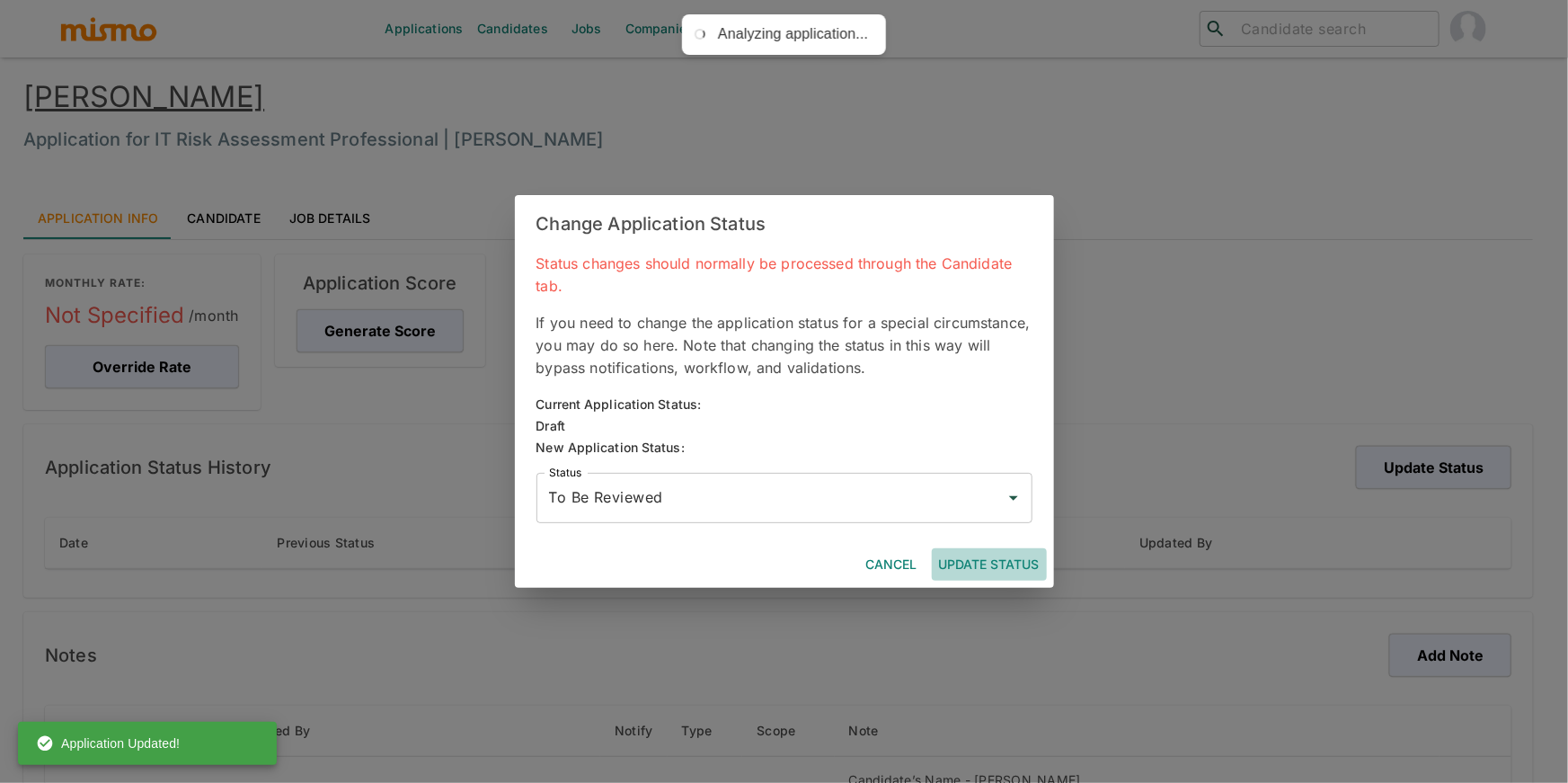
click at [993, 553] on button "Update Status" at bounding box center [990, 565] width 115 height 33
